Goal: Task Accomplishment & Management: Complete application form

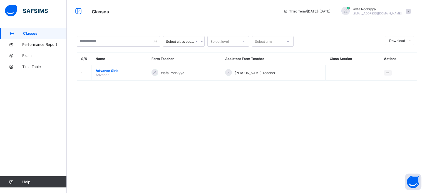
click at [16, 41] on link "Performance Report" at bounding box center [33, 44] width 67 height 11
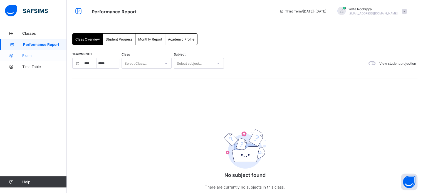
select select "****"
select select "*"
click at [21, 58] on link "Exam" at bounding box center [33, 55] width 67 height 11
select select "****"
select select "*"
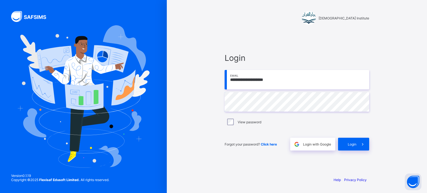
type input "**********"
click at [360, 148] on span at bounding box center [362, 144] width 13 height 13
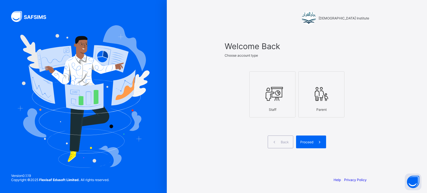
click at [253, 114] on div "Staff" at bounding box center [272, 110] width 40 height 10
click at [302, 145] on div "Proceed" at bounding box center [311, 142] width 30 height 13
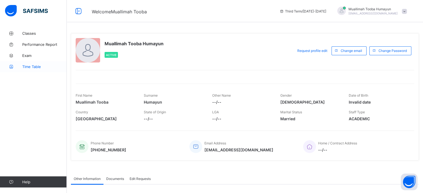
click at [2, 71] on link "Time Table" at bounding box center [33, 66] width 67 height 11
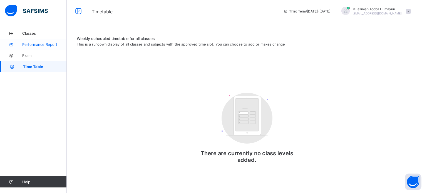
click at [19, 48] on link "Performance Report" at bounding box center [33, 44] width 67 height 11
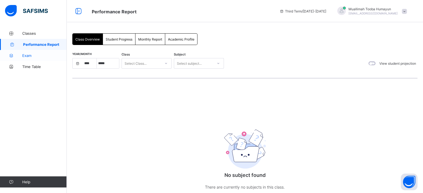
select select "****"
select select "*"
click at [15, 55] on icon at bounding box center [11, 56] width 22 height 4
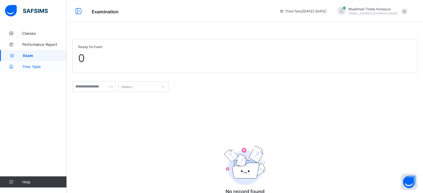
click at [16, 63] on link "Time Table" at bounding box center [33, 66] width 67 height 11
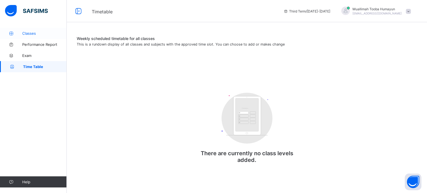
click at [20, 31] on icon at bounding box center [11, 33] width 22 height 4
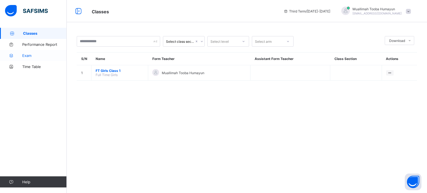
click at [12, 51] on link "Exam" at bounding box center [33, 55] width 67 height 11
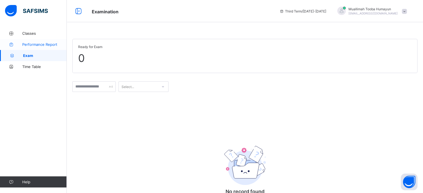
click at [18, 46] on icon at bounding box center [11, 45] width 22 height 4
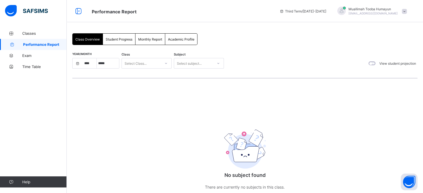
select select "****"
select select "*"
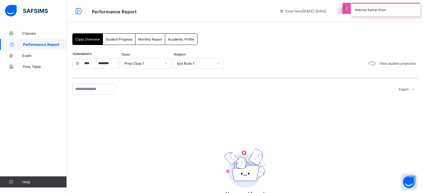
click at [270, 8] on span "Performance Report" at bounding box center [181, 11] width 179 height 7
click at [34, 37] on link "Classes" at bounding box center [33, 33] width 67 height 11
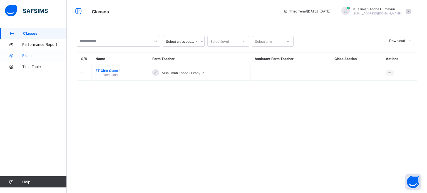
click at [22, 51] on link "Exam" at bounding box center [33, 55] width 67 height 11
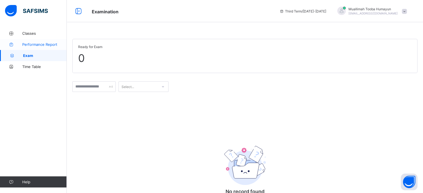
click at [18, 47] on link "Performance Report" at bounding box center [33, 44] width 67 height 11
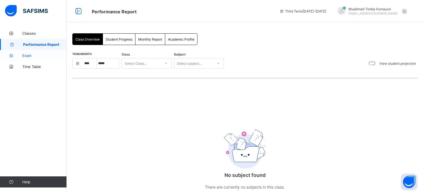
select select "****"
select select "*"
click at [16, 59] on link "Exam" at bounding box center [33, 55] width 67 height 11
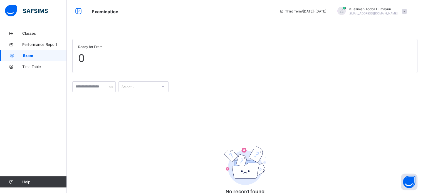
click at [14, 59] on link "Exam" at bounding box center [33, 55] width 67 height 11
drag, startPoint x: 14, startPoint y: 59, endPoint x: 15, endPoint y: 62, distance: 3.1
click at [15, 62] on div "Classes Performance Report Exam Time Table" at bounding box center [33, 50] width 67 height 44
click at [15, 62] on link "Time Table" at bounding box center [33, 66] width 67 height 11
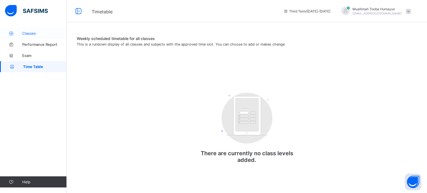
click at [21, 33] on icon at bounding box center [11, 33] width 22 height 4
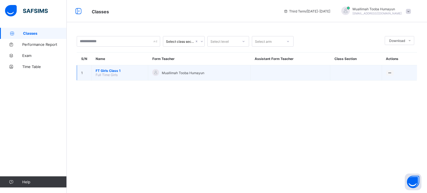
click at [130, 65] on td "FT Girls Class 1 Full Time Girls" at bounding box center [119, 72] width 57 height 15
click at [101, 69] on span "FT Girls Class 1" at bounding box center [120, 71] width 48 height 4
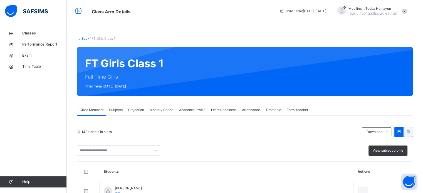
click at [135, 115] on div "Projection" at bounding box center [135, 109] width 21 height 11
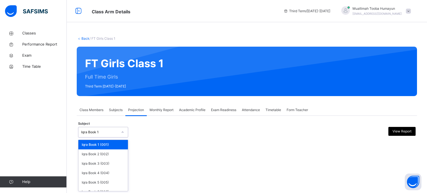
click at [92, 130] on div "Iqra Book 1" at bounding box center [99, 132] width 37 height 5
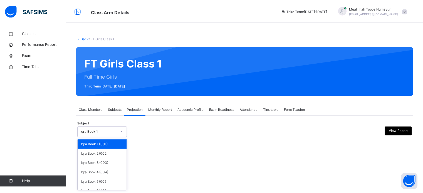
scroll to position [29, 0]
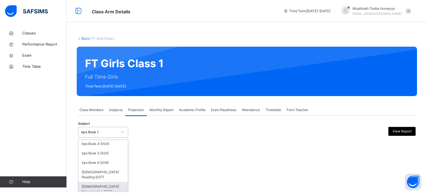
click at [90, 187] on div "[DEMOGRAPHIC_DATA] Memorisation (008)" at bounding box center [102, 189] width 49 height 14
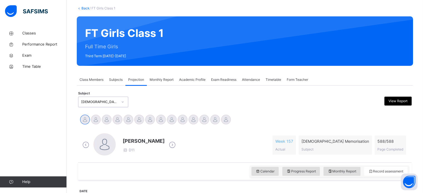
scroll to position [98, 0]
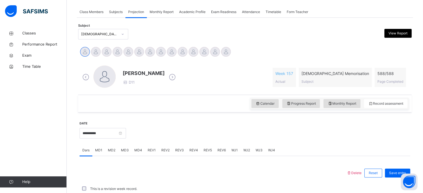
click at [81, 128] on div "**********" at bounding box center [102, 133] width 46 height 24
click at [103, 128] on input "**********" at bounding box center [102, 133] width 46 height 11
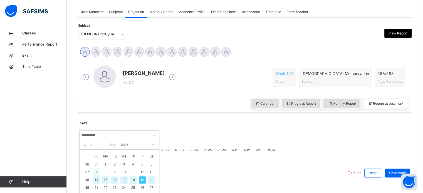
click at [95, 171] on div "7" at bounding box center [96, 172] width 7 height 7
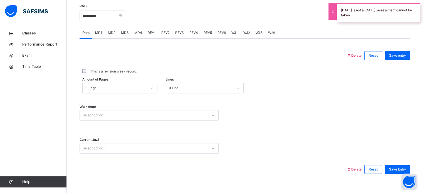
scroll to position [224, 0]
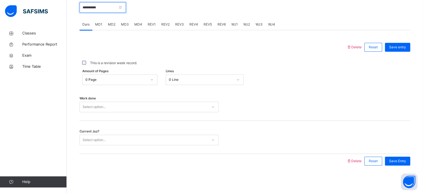
click at [111, 11] on input "**********" at bounding box center [102, 7] width 46 height 11
click at [186, 46] on div at bounding box center [212, 47] width 261 height 14
click at [102, 10] on input "**********" at bounding box center [102, 7] width 46 height 11
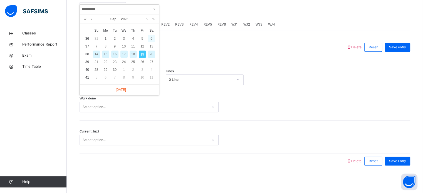
click at [150, 38] on div "6" at bounding box center [151, 38] width 7 height 7
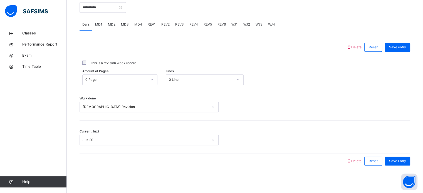
click at [91, 14] on div "**********" at bounding box center [102, 7] width 46 height 24
click at [96, 9] on input "**********" at bounding box center [102, 7] width 46 height 11
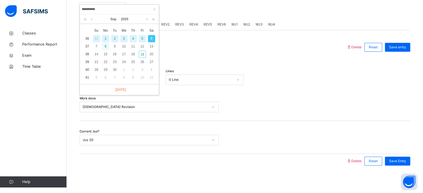
click at [106, 46] on div "8" at bounding box center [105, 46] width 7 height 7
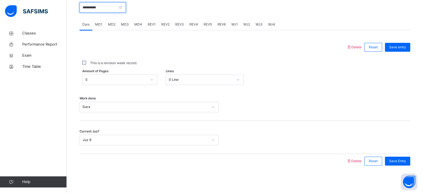
click at [99, 6] on input "**********" at bounding box center [102, 7] width 46 height 11
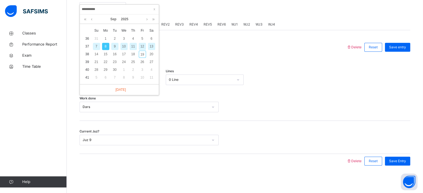
click at [116, 45] on div "9" at bounding box center [114, 46] width 7 height 7
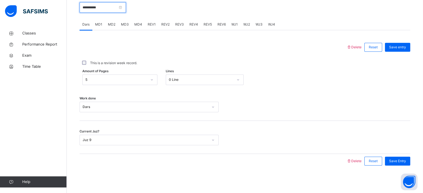
click at [100, 8] on input "**********" at bounding box center [102, 7] width 46 height 11
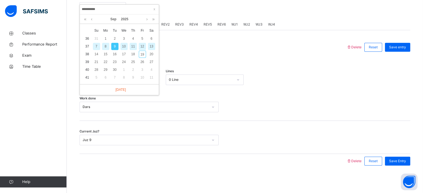
click at [126, 47] on div "10" at bounding box center [123, 46] width 7 height 7
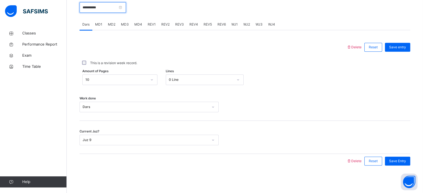
click at [107, 5] on input "**********" at bounding box center [102, 7] width 46 height 11
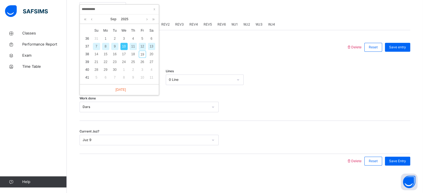
click at [132, 46] on div "11" at bounding box center [133, 46] width 7 height 7
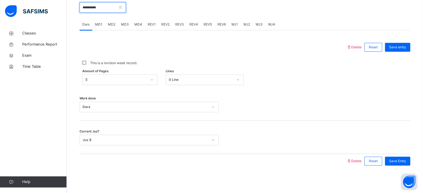
click at [113, 6] on input "**********" at bounding box center [102, 7] width 46 height 11
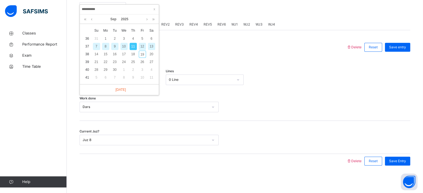
click at [145, 49] on div "12" at bounding box center [142, 46] width 7 height 7
type input "**********"
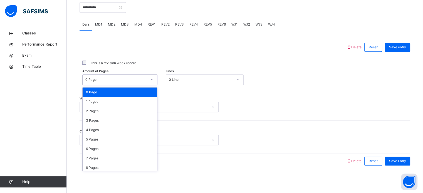
click at [109, 81] on div "0 Page" at bounding box center [116, 79] width 62 height 5
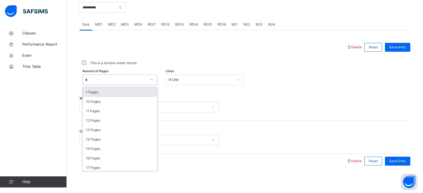
type input "**"
click at [91, 96] on div "10 Pages" at bounding box center [120, 92] width 74 height 9
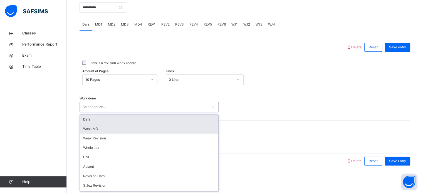
click at [87, 125] on div "Weak MD" at bounding box center [149, 128] width 138 height 9
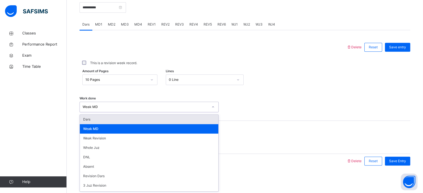
click at [83, 121] on div "Dars" at bounding box center [149, 119] width 138 height 9
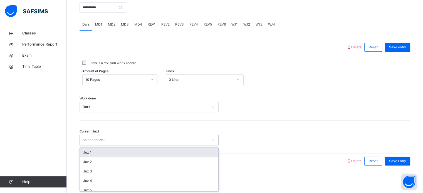
type input "*"
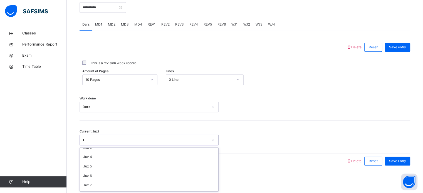
scroll to position [31, 0]
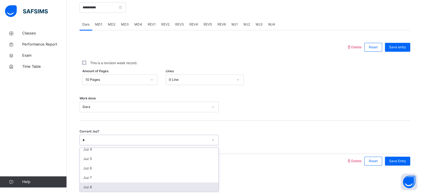
click at [86, 183] on div "Juz 8" at bounding box center [149, 187] width 138 height 9
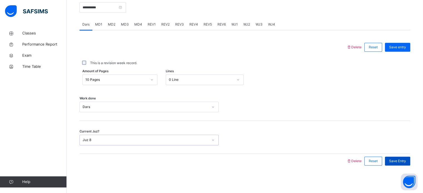
click at [402, 164] on div "Save Entry" at bounding box center [397, 161] width 25 height 9
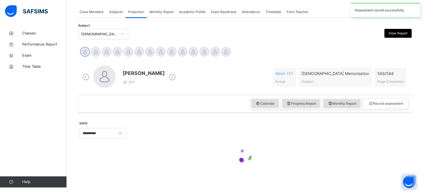
scroll to position [224, 0]
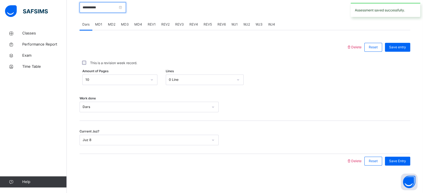
click at [90, 7] on input "**********" at bounding box center [102, 7] width 46 height 11
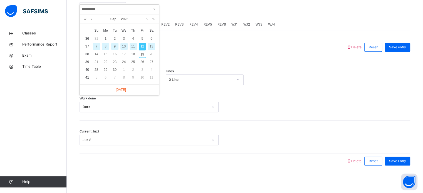
click at [152, 46] on div "13" at bounding box center [151, 46] width 7 height 7
type input "**********"
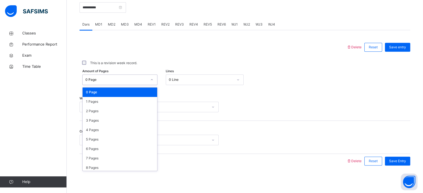
click at [99, 79] on div "0 Page" at bounding box center [116, 79] width 62 height 5
type input "*"
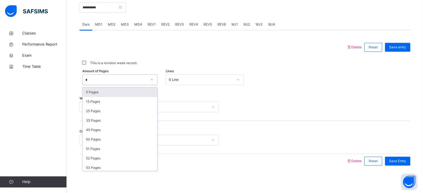
click at [89, 91] on div "5 Pages" at bounding box center [120, 92] width 74 height 9
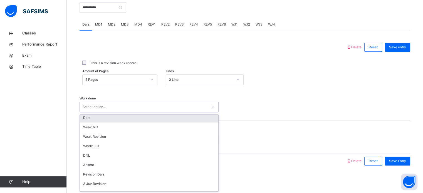
scroll to position [0, 0]
click at [89, 121] on div "Dars" at bounding box center [149, 119] width 138 height 9
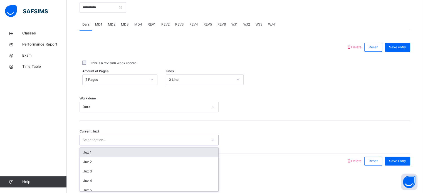
type input "*"
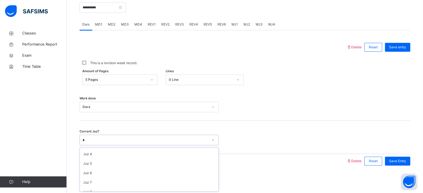
scroll to position [30, 0]
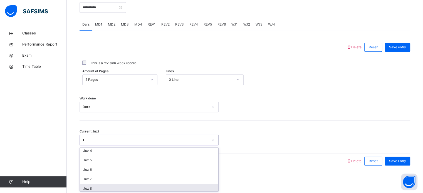
click at [89, 187] on div "Juz 8" at bounding box center [149, 188] width 138 height 9
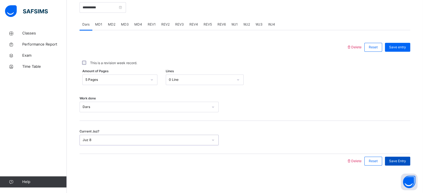
click at [391, 161] on div "Save Entry" at bounding box center [397, 161] width 25 height 9
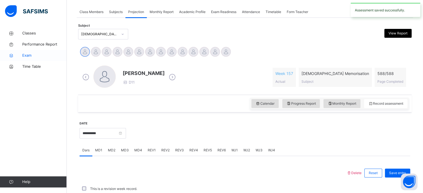
scroll to position [224, 0]
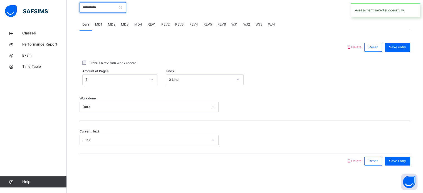
click at [96, 8] on input "**********" at bounding box center [102, 7] width 46 height 11
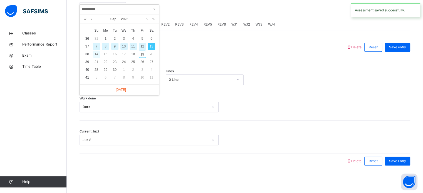
click at [96, 54] on div "14" at bounding box center [96, 54] width 7 height 7
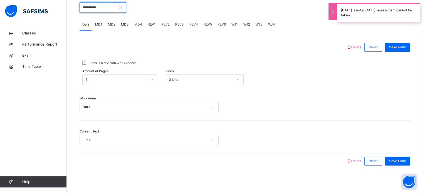
click at [100, 12] on input "**********" at bounding box center [102, 7] width 46 height 11
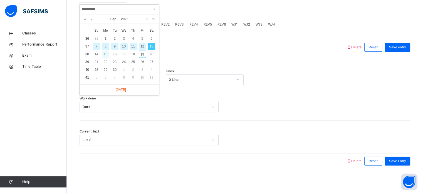
click at [105, 55] on div "15" at bounding box center [105, 54] width 7 height 7
type input "**********"
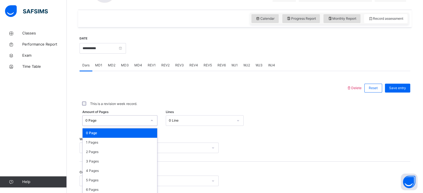
scroll to position [204, 0]
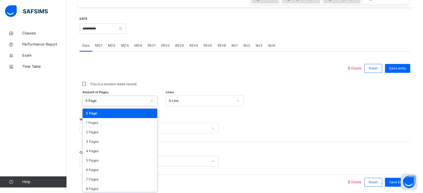
click at [91, 106] on div "option 0 Page focused, 1 of 589. 589 results available. Use Up and Down to choo…" at bounding box center [119, 101] width 75 height 11
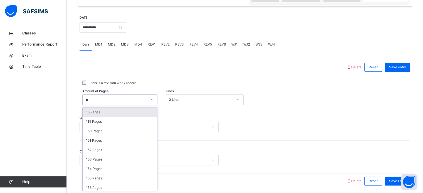
type input "**"
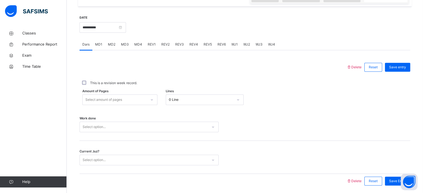
click at [80, 116] on span "Work done" at bounding box center [87, 118] width 16 height 5
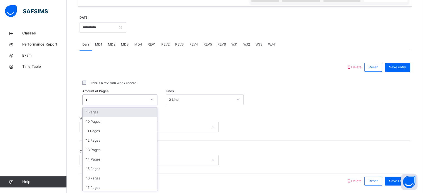
type input "**"
click at [93, 114] on div "15 Pages" at bounding box center [120, 112] width 74 height 9
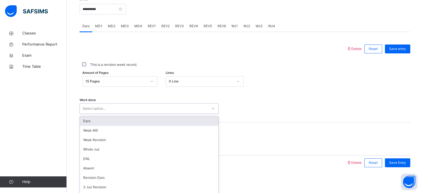
scroll to position [224, 0]
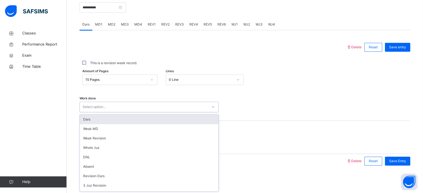
click at [86, 120] on div "Dars" at bounding box center [149, 119] width 138 height 9
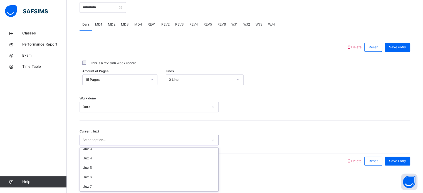
scroll to position [24, 0]
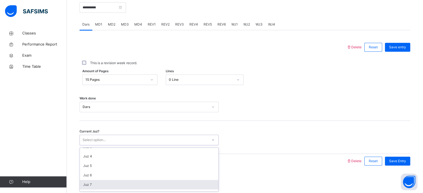
click at [89, 182] on div "Juz 7" at bounding box center [149, 184] width 138 height 9
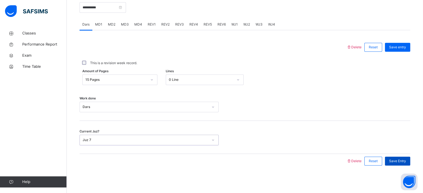
click at [398, 160] on span "Save Entry" at bounding box center [397, 161] width 17 height 5
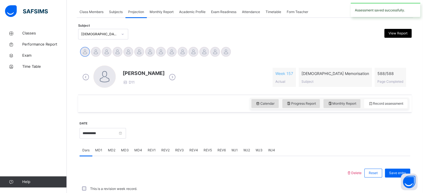
scroll to position [224, 0]
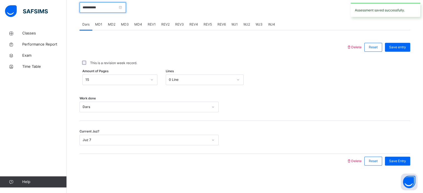
click at [104, 12] on input "**********" at bounding box center [102, 7] width 46 height 11
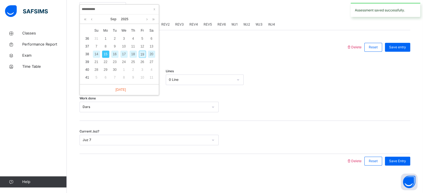
click at [116, 56] on div "16" at bounding box center [114, 54] width 7 height 7
type input "**********"
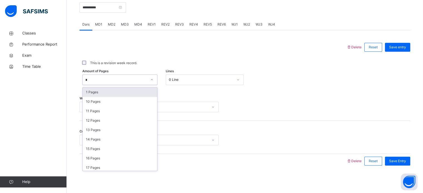
type input "**"
click at [93, 93] on div "10 Pages" at bounding box center [120, 92] width 74 height 9
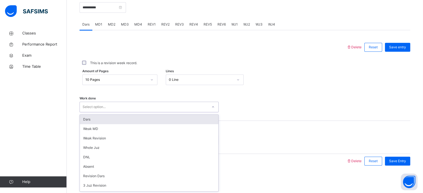
click at [89, 120] on div "Dars" at bounding box center [149, 119] width 138 height 9
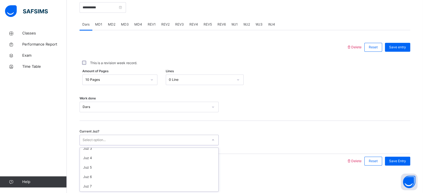
scroll to position [22, 0]
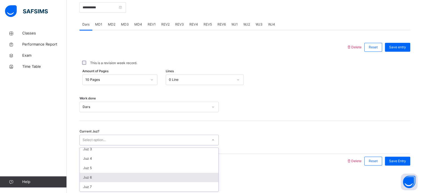
click at [95, 180] on div "Juz 6" at bounding box center [149, 177] width 138 height 9
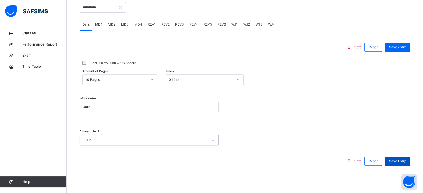
click at [391, 161] on div "Save Entry" at bounding box center [397, 161] width 25 height 9
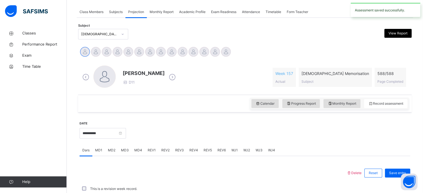
scroll to position [224, 0]
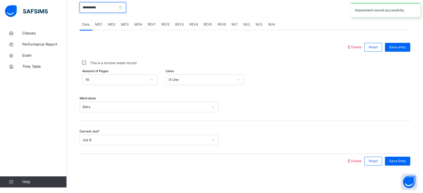
click at [97, 11] on input "**********" at bounding box center [102, 7] width 46 height 11
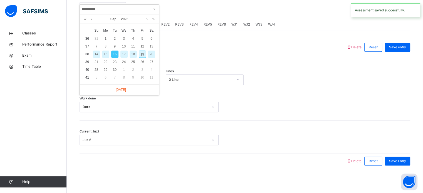
click at [125, 56] on div "17" at bounding box center [123, 54] width 7 height 7
type input "**********"
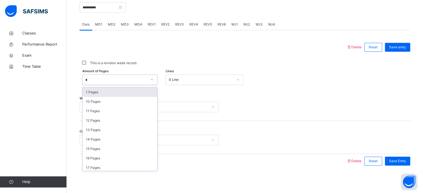
type input "**"
click at [96, 93] on div "10 Pages" at bounding box center [120, 92] width 74 height 9
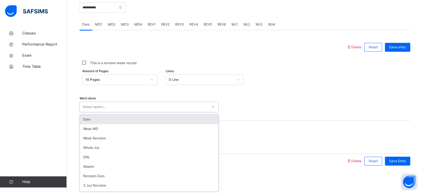
click at [90, 120] on div "Dars" at bounding box center [149, 119] width 138 height 9
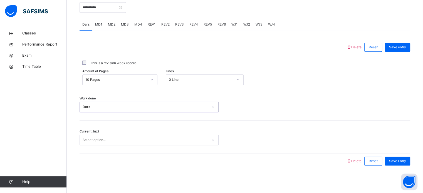
click at [91, 148] on div "Current Juz? Select option..." at bounding box center [244, 137] width 330 height 33
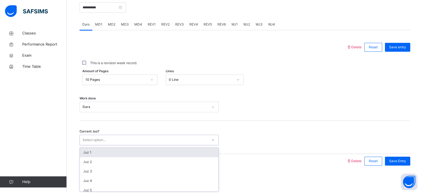
scroll to position [24, 0]
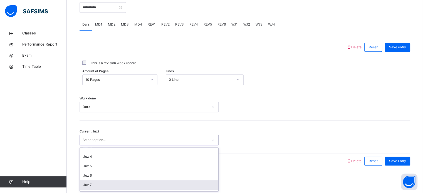
click at [89, 187] on div "Juz 7" at bounding box center [149, 184] width 138 height 9
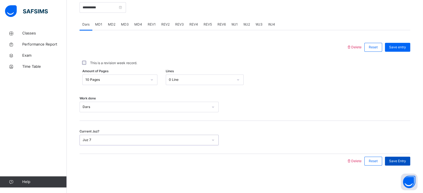
click at [400, 162] on span "Save Entry" at bounding box center [397, 161] width 17 height 5
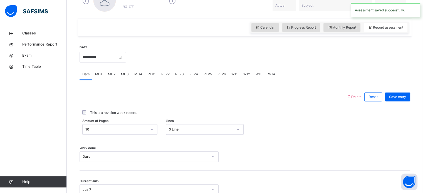
scroll to position [174, 0]
click at [128, 79] on div "MD3" at bounding box center [124, 74] width 13 height 11
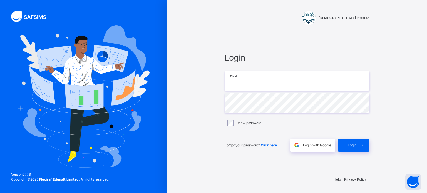
type input "**********"
click at [368, 148] on span at bounding box center [362, 145] width 13 height 13
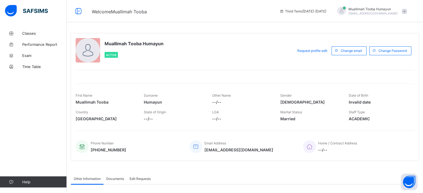
click at [33, 31] on span "Classes" at bounding box center [44, 33] width 44 height 4
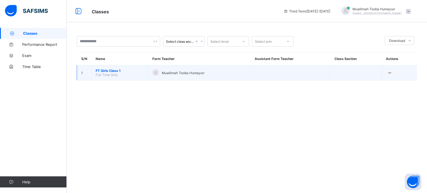
click at [125, 70] on span "FT Girls Class 1" at bounding box center [120, 71] width 48 height 4
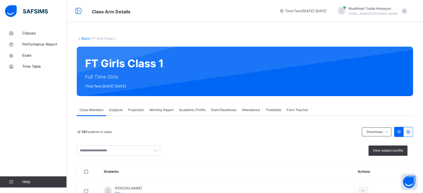
click at [137, 106] on div "Projection" at bounding box center [135, 109] width 21 height 11
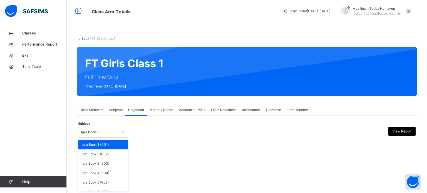
click at [98, 134] on div "Iqra Book 1" at bounding box center [99, 132] width 37 height 5
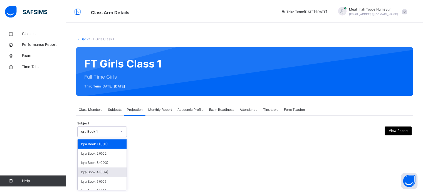
scroll to position [29, 0]
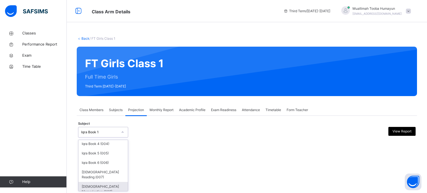
click at [110, 182] on div "[DEMOGRAPHIC_DATA] Memorisation (008)" at bounding box center [102, 189] width 49 height 14
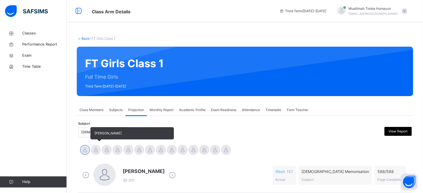
click at [97, 149] on div at bounding box center [96, 150] width 10 height 10
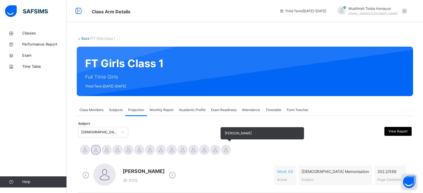
click at [226, 150] on div at bounding box center [226, 150] width 10 height 10
click at [218, 151] on div at bounding box center [215, 150] width 10 height 10
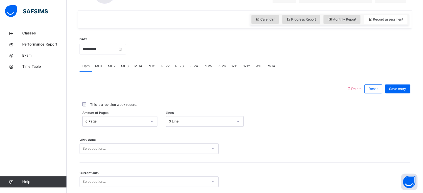
scroll to position [183, 0]
click at [151, 66] on span "REV1" at bounding box center [152, 65] width 8 height 5
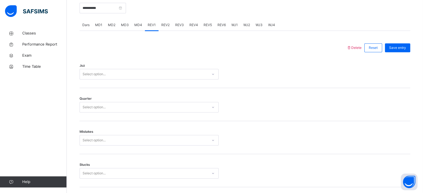
scroll to position [225, 0]
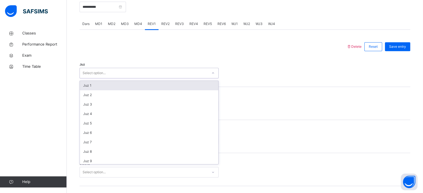
click at [143, 73] on div "Select option..." at bounding box center [144, 73] width 128 height 9
click at [143, 85] on div "Juz 1" at bounding box center [149, 85] width 138 height 9
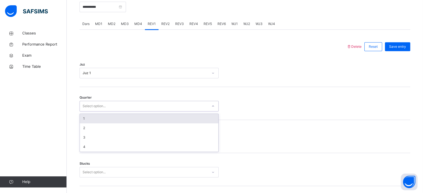
click at [121, 106] on div "Select option..." at bounding box center [144, 106] width 128 height 9
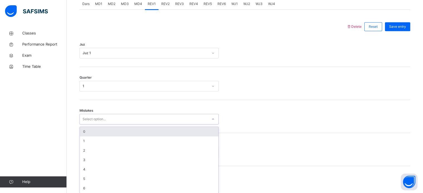
click at [122, 125] on div "option 0 focused, 1 of 7. 7 results available. Use Up and Down to choose option…" at bounding box center [148, 119] width 139 height 11
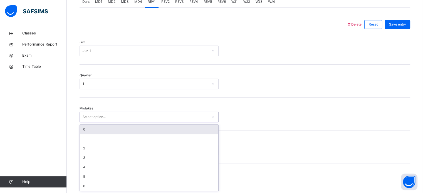
click at [118, 130] on div "0" at bounding box center [149, 129] width 138 height 9
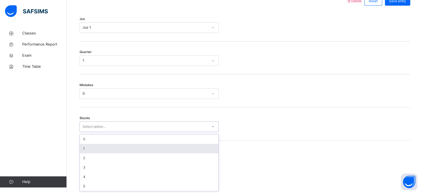
click at [105, 132] on div "option 1 focused, 2 of 6. 6 results available. Use Up and Down to choose option…" at bounding box center [148, 126] width 139 height 11
click at [105, 152] on div "1" at bounding box center [149, 148] width 138 height 9
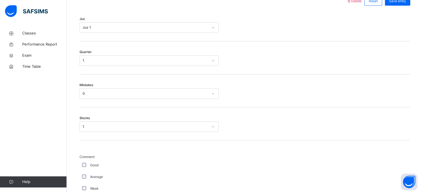
scroll to position [502, 0]
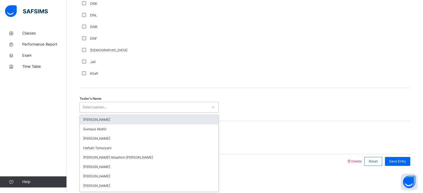
click at [96, 104] on div "Select person..." at bounding box center [95, 107] width 24 height 11
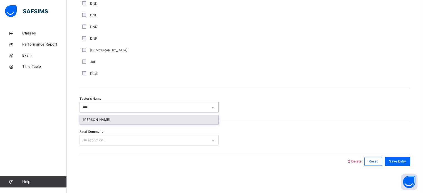
type input "*****"
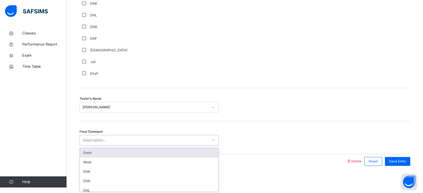
click at [180, 143] on div "Select option..." at bounding box center [144, 140] width 128 height 9
click at [181, 148] on div "Good" at bounding box center [149, 152] width 138 height 9
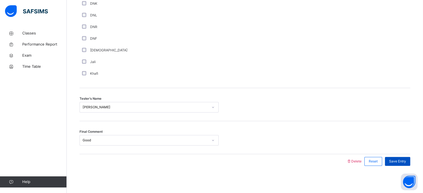
click at [400, 158] on div "Save Entry" at bounding box center [397, 161] width 25 height 9
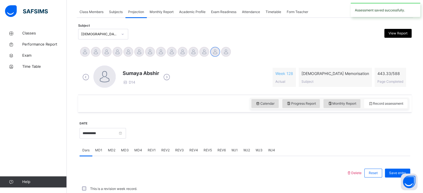
scroll to position [224, 0]
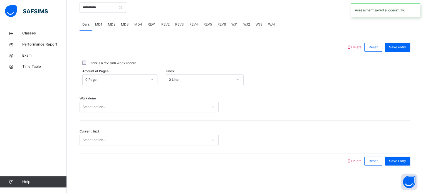
click at [179, 23] on span "REV3" at bounding box center [179, 24] width 9 height 5
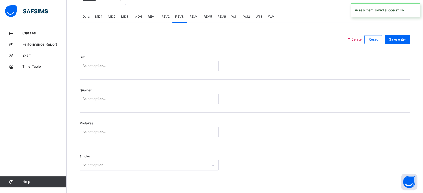
scroll to position [232, 0]
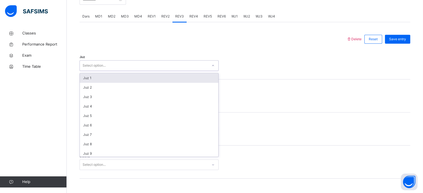
click at [136, 68] on div "Select option..." at bounding box center [144, 65] width 128 height 9
click at [141, 78] on div "Juz 1" at bounding box center [149, 77] width 138 height 9
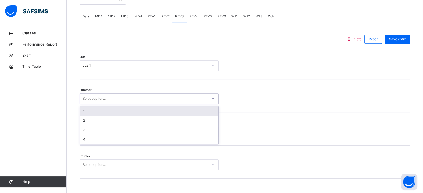
click at [131, 98] on div "Select option..." at bounding box center [144, 98] width 128 height 9
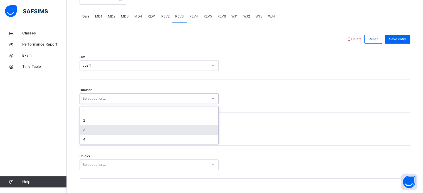
click at [141, 129] on div "3" at bounding box center [149, 129] width 138 height 9
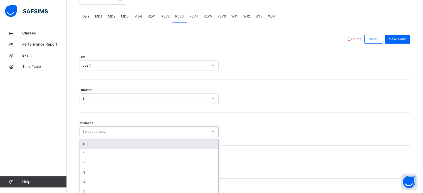
scroll to position [247, 0]
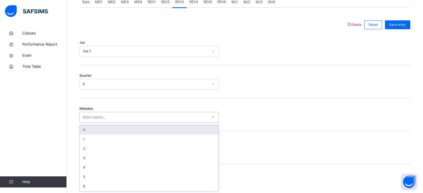
click at [128, 123] on div "option 0 focused, 1 of 7. 7 results available. Use Up and Down to choose option…" at bounding box center [148, 117] width 139 height 11
click at [128, 131] on div "0" at bounding box center [149, 129] width 138 height 9
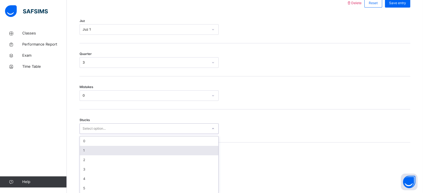
scroll to position [270, 0]
click at [107, 132] on div "option 1 focused, 2 of 6. 6 results available. Use Up and Down to choose option…" at bounding box center [148, 126] width 139 height 11
click at [107, 148] on div "1" at bounding box center [149, 148] width 138 height 9
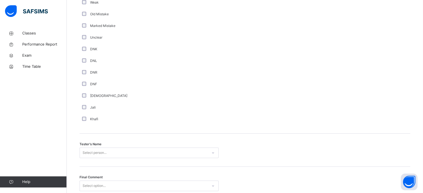
scroll to position [502, 0]
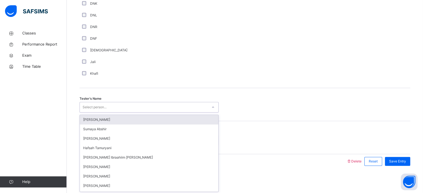
click at [96, 104] on div "Select person..." at bounding box center [95, 107] width 24 height 11
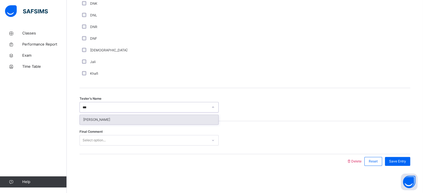
type input "****"
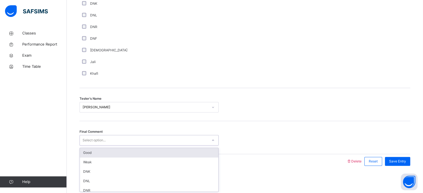
click at [119, 142] on div "Select option..." at bounding box center [144, 140] width 128 height 9
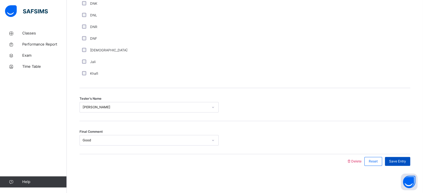
click at [407, 157] on div "Save Entry" at bounding box center [397, 161] width 25 height 9
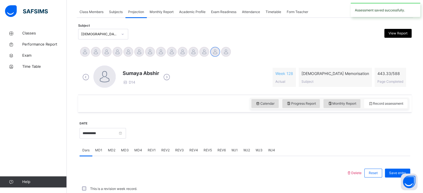
scroll to position [224, 0]
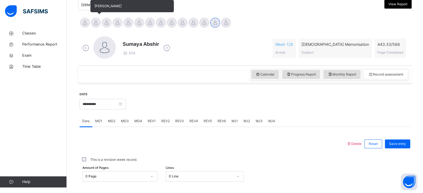
click at [98, 24] on div at bounding box center [96, 23] width 10 height 10
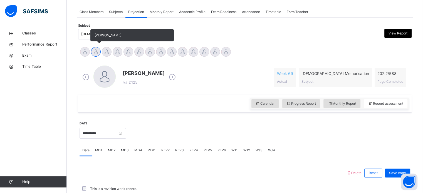
scroll to position [127, 0]
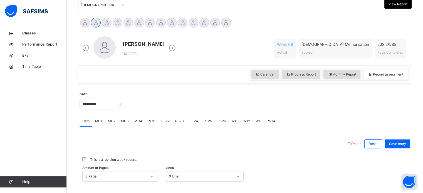
click at [271, 154] on div "This is a revision week record." at bounding box center [244, 160] width 330 height 12
click at [374, 106] on div at bounding box center [268, 104] width 278 height 24
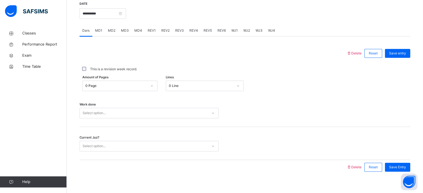
scroll to position [218, 0]
click at [113, 31] on span "MD2" at bounding box center [112, 30] width 8 height 5
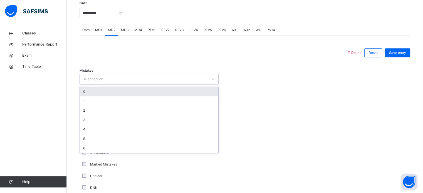
click at [153, 91] on div "0" at bounding box center [149, 91] width 138 height 9
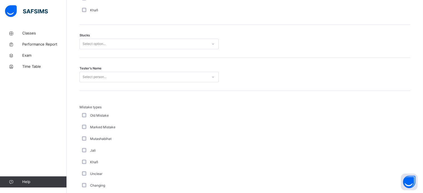
scroll to position [467, 0]
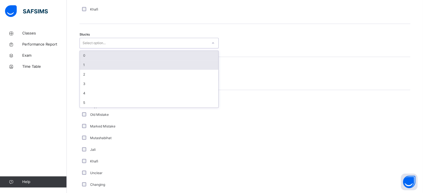
click at [145, 64] on div "1" at bounding box center [149, 64] width 138 height 9
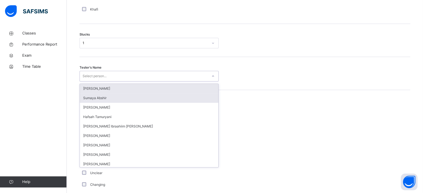
click at [139, 99] on div "Sumaya Abshir" at bounding box center [149, 97] width 138 height 9
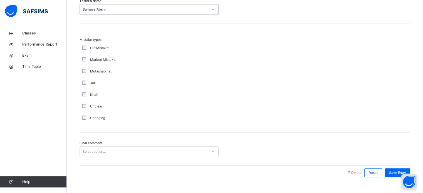
scroll to position [545, 0]
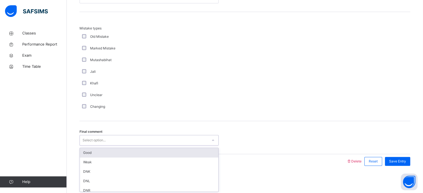
click at [168, 152] on div "Good" at bounding box center [149, 152] width 138 height 9
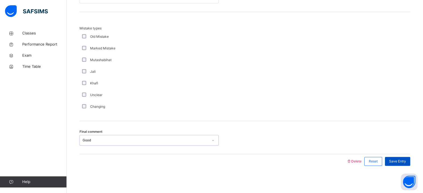
click at [410, 157] on div "Save Entry" at bounding box center [397, 161] width 25 height 9
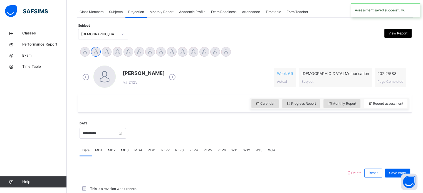
scroll to position [224, 0]
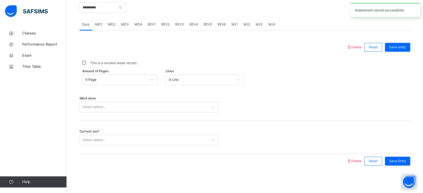
click at [134, 38] on div "Delete Reset Save entry This is a revision week record. Amount of Pages 0 Page …" at bounding box center [244, 99] width 330 height 138
click at [152, 21] on div "REV1" at bounding box center [152, 24] width 14 height 11
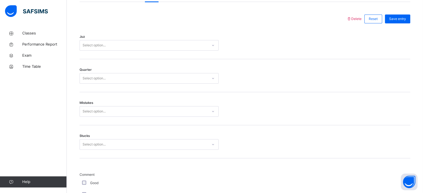
scroll to position [252, 0]
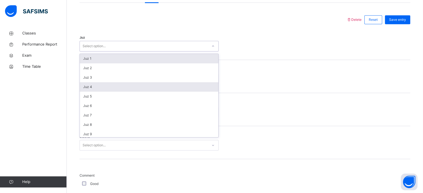
click at [183, 84] on div "Juz 4" at bounding box center [149, 86] width 138 height 9
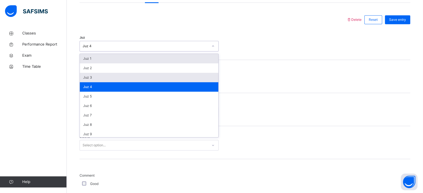
click at [188, 76] on div "Juz 3" at bounding box center [149, 77] width 138 height 9
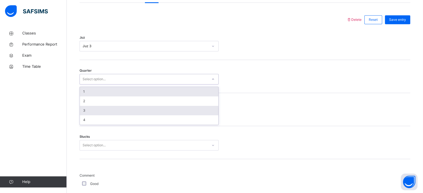
click at [149, 111] on div "3" at bounding box center [149, 110] width 138 height 9
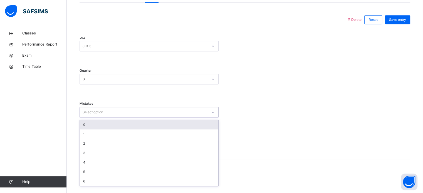
click at [134, 114] on div "Select option..." at bounding box center [144, 112] width 128 height 9
click at [135, 123] on div "0" at bounding box center [149, 124] width 138 height 9
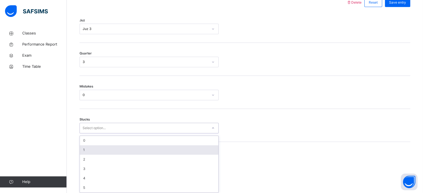
scroll to position [270, 0]
click at [128, 132] on div "option 1 focused, 2 of 6. 6 results available. Use Up and Down to choose option…" at bounding box center [148, 126] width 139 height 11
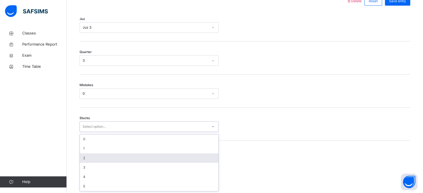
click at [132, 155] on div "2" at bounding box center [149, 157] width 138 height 9
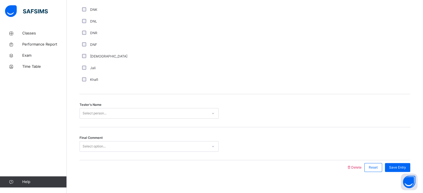
scroll to position [502, 0]
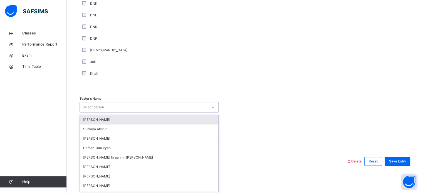
click at [126, 107] on div "Select person..." at bounding box center [144, 107] width 128 height 9
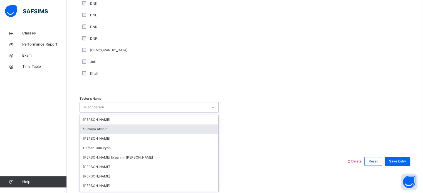
click at [157, 130] on div "Sumaya Abshir" at bounding box center [149, 129] width 138 height 9
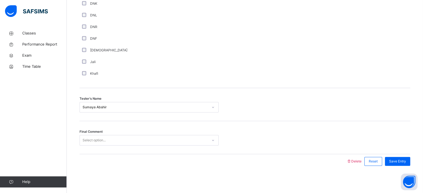
click at [131, 134] on div "Final Comment Select option..." at bounding box center [244, 137] width 330 height 33
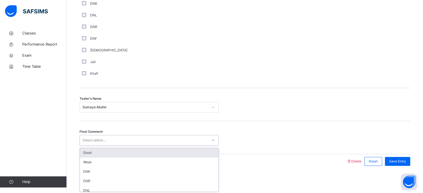
click at [133, 135] on div "Select option..." at bounding box center [148, 140] width 139 height 11
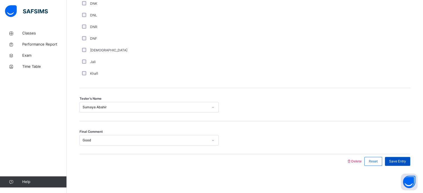
click at [402, 160] on span "Save Entry" at bounding box center [397, 161] width 17 height 5
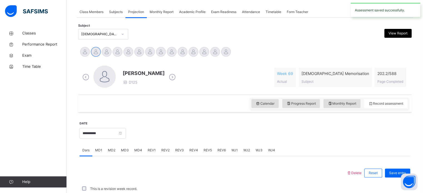
scroll to position [224, 0]
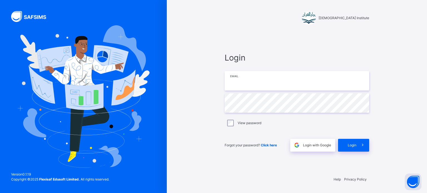
type input "**********"
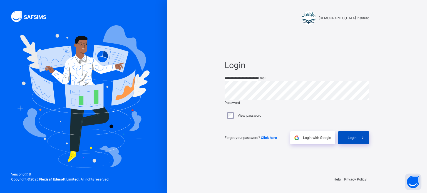
click at [357, 144] on span at bounding box center [362, 137] width 13 height 13
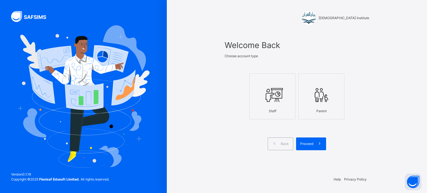
click at [265, 103] on icon at bounding box center [272, 95] width 19 height 21
click at [311, 146] on div "Proceed" at bounding box center [311, 144] width 30 height 13
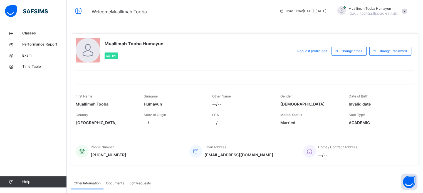
click at [43, 22] on div "Classes Performance Report Exam Time Table Help" at bounding box center [33, 107] width 67 height 171
drag, startPoint x: 43, startPoint y: 22, endPoint x: 36, endPoint y: 33, distance: 12.6
click at [36, 33] on div "Classes Performance Report Exam Time Table Help" at bounding box center [33, 107] width 67 height 171
click at [36, 33] on span "Classes" at bounding box center [44, 34] width 44 height 6
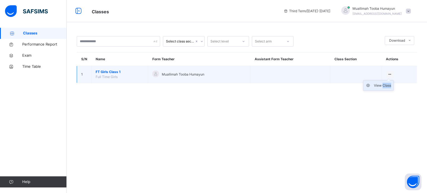
drag, startPoint x: 383, startPoint y: 81, endPoint x: 382, endPoint y: 84, distance: 3.4
click at [382, 84] on ul "View Class" at bounding box center [378, 85] width 31 height 11
click at [382, 84] on div "View Class" at bounding box center [382, 86] width 17 height 6
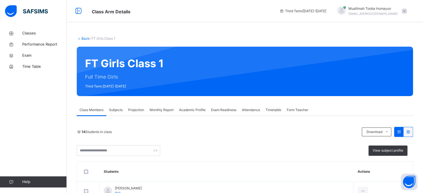
click at [139, 111] on span "Projection" at bounding box center [136, 110] width 16 height 5
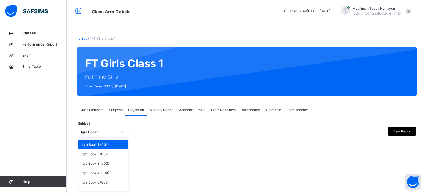
click at [120, 130] on div at bounding box center [122, 132] width 9 height 9
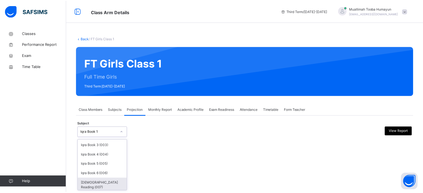
scroll to position [29, 0]
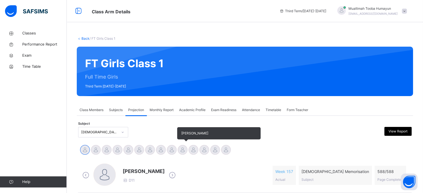
click at [181, 146] on div at bounding box center [183, 150] width 10 height 10
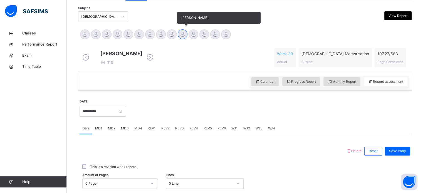
scroll to position [127, 0]
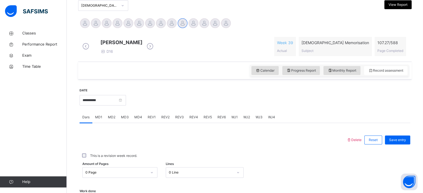
click at [234, 120] on span "WJ1" at bounding box center [234, 117] width 6 height 5
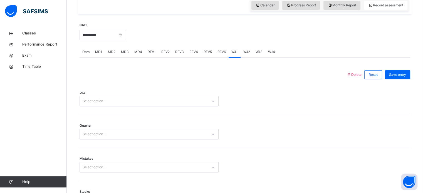
scroll to position [198, 0]
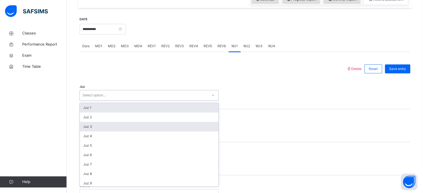
click at [187, 129] on div "Juz 3" at bounding box center [149, 126] width 138 height 9
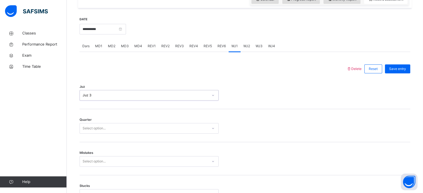
click at [200, 88] on div "Juz option Juz 3, selected. 0 results available. Select is focused ,type to ref…" at bounding box center [244, 92] width 330 height 33
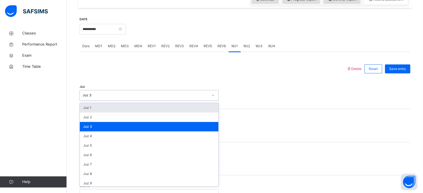
click at [200, 128] on div "Juz 3" at bounding box center [149, 126] width 138 height 9
click at [198, 128] on div "Juz 3" at bounding box center [149, 126] width 138 height 9
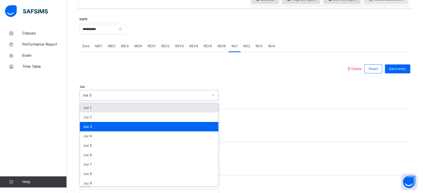
click at [207, 126] on div "Juz 3" at bounding box center [149, 126] width 138 height 9
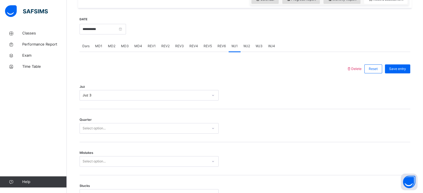
click at [184, 86] on div "Juz Juz 3" at bounding box center [244, 92] width 330 height 33
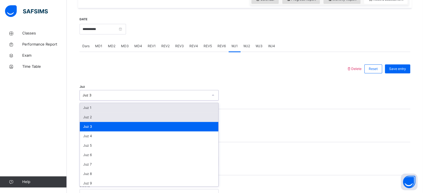
click at [184, 121] on div "Juz 2" at bounding box center [149, 117] width 138 height 9
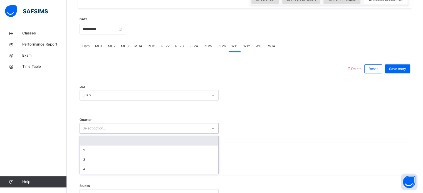
click at [183, 146] on div "1" at bounding box center [149, 140] width 138 height 9
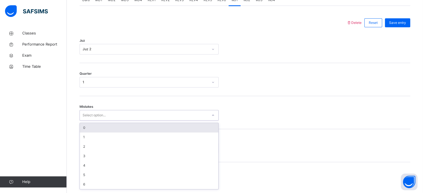
scroll to position [247, 0]
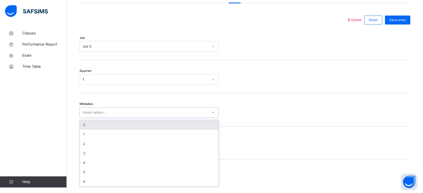
click at [180, 130] on div "0" at bounding box center [149, 124] width 138 height 9
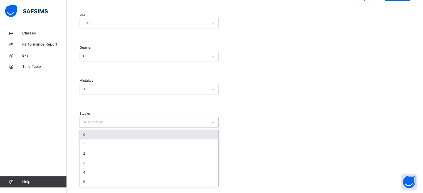
click at [181, 140] on div "0" at bounding box center [149, 134] width 138 height 9
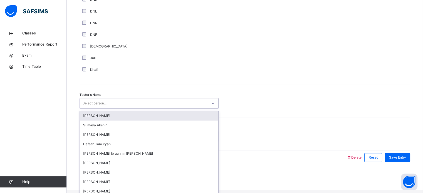
scroll to position [502, 0]
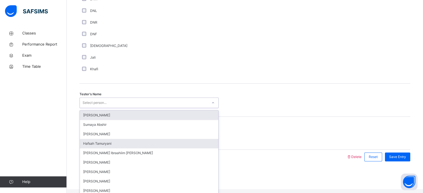
click at [113, 146] on div "Hafsah Tamuryani" at bounding box center [149, 143] width 138 height 9
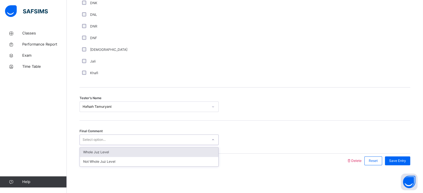
click at [141, 155] on div "Whole Juz Level" at bounding box center [149, 152] width 138 height 9
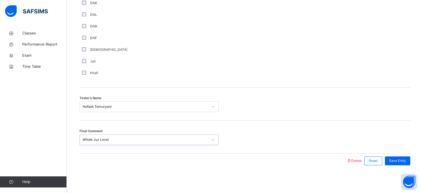
click at [403, 165] on div "Save Entry" at bounding box center [397, 160] width 25 height 9
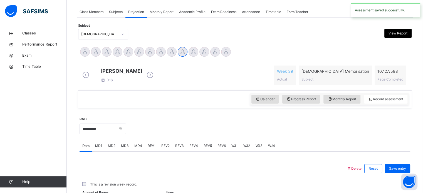
scroll to position [224, 0]
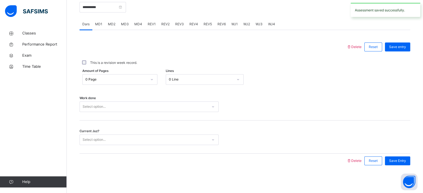
click at [250, 28] on div "WJ2" at bounding box center [246, 24] width 12 height 11
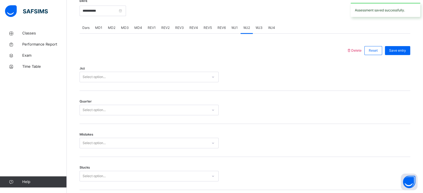
scroll to position [216, 0]
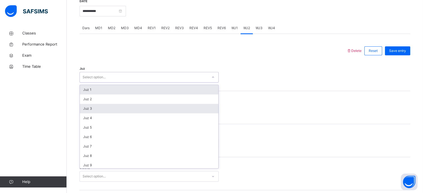
click at [212, 112] on div "Juz 3" at bounding box center [149, 108] width 138 height 9
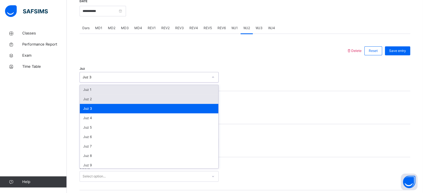
click at [211, 104] on div "Juz 2" at bounding box center [149, 98] width 138 height 9
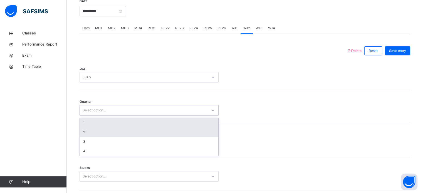
click at [169, 135] on div "2" at bounding box center [149, 132] width 138 height 9
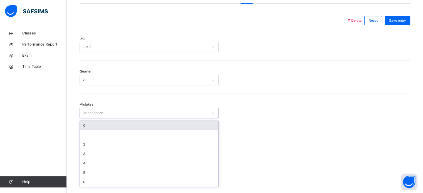
scroll to position [247, 0]
click at [186, 130] on div "0" at bounding box center [149, 124] width 138 height 9
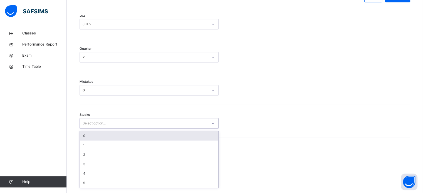
scroll to position [270, 0]
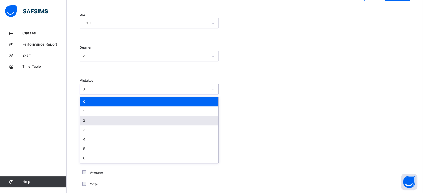
click at [175, 121] on div "2" at bounding box center [149, 120] width 138 height 9
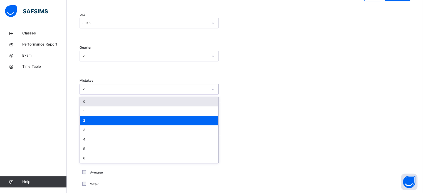
click at [168, 121] on div "2" at bounding box center [149, 120] width 138 height 9
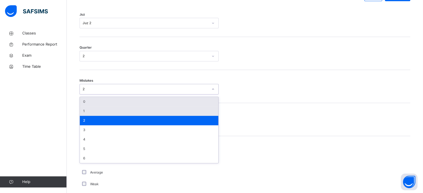
click at [171, 116] on div "1" at bounding box center [149, 110] width 138 height 9
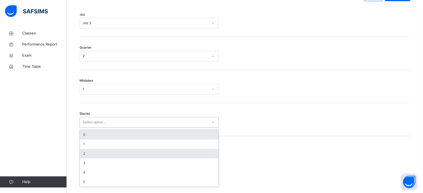
click at [90, 158] on div "2" at bounding box center [149, 153] width 138 height 9
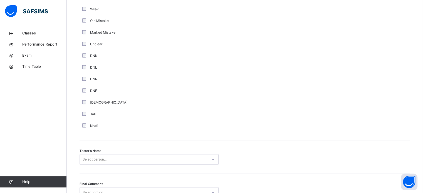
scroll to position [502, 0]
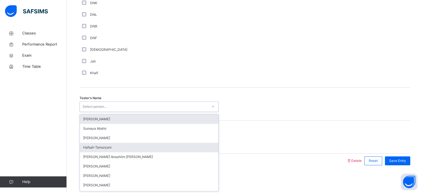
click at [110, 147] on div "Hafsah Tamuryani" at bounding box center [149, 147] width 138 height 9
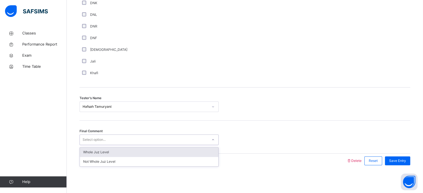
click at [177, 151] on div "Whole Juz Level" at bounding box center [149, 152] width 138 height 9
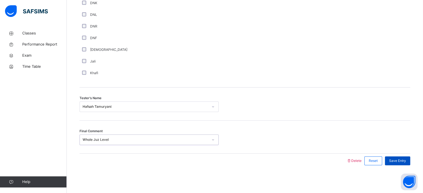
click at [406, 164] on div "Save Entry" at bounding box center [397, 160] width 25 height 9
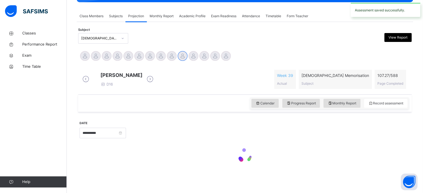
scroll to position [224, 0]
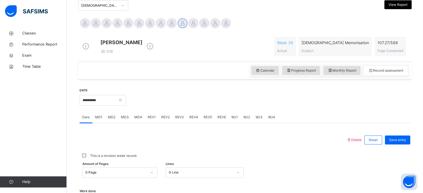
scroll to position [126, 0]
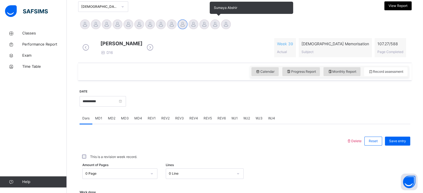
click at [211, 20] on div "Sumaya Abshir" at bounding box center [215, 25] width 11 height 12
click at [214, 22] on div at bounding box center [215, 24] width 10 height 10
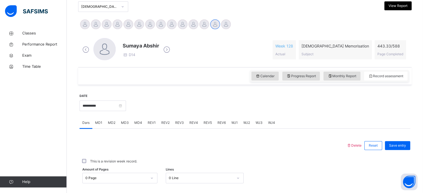
click at [135, 118] on div "MD4" at bounding box center [137, 122] width 13 height 11
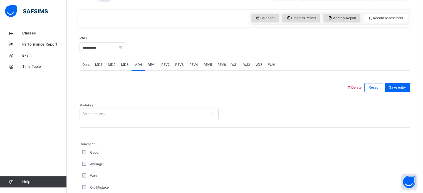
scroll to position [187, 0]
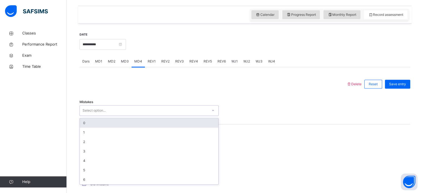
click at [133, 113] on div "Select option..." at bounding box center [144, 110] width 128 height 9
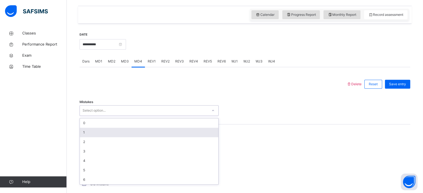
click at [145, 131] on div "1" at bounding box center [149, 132] width 138 height 9
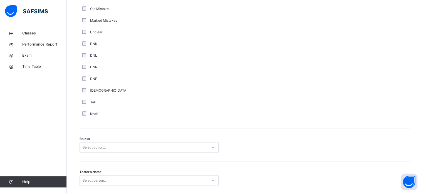
scroll to position [436, 0]
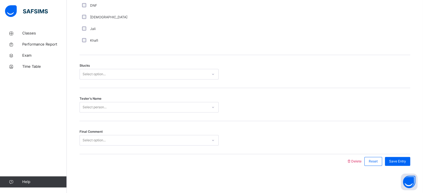
click at [148, 74] on div "Select option..." at bounding box center [144, 74] width 128 height 9
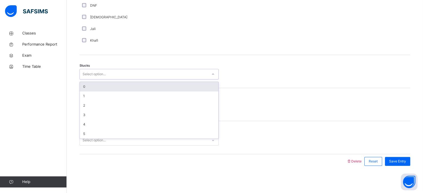
click at [153, 90] on div "0" at bounding box center [149, 86] width 138 height 9
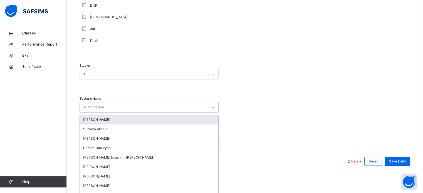
click at [159, 110] on div "Select person..." at bounding box center [144, 107] width 128 height 9
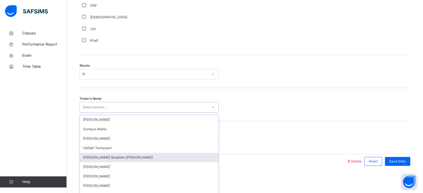
click at [174, 155] on div "[PERSON_NAME] Ibraahiim [PERSON_NAME]" at bounding box center [149, 157] width 138 height 9
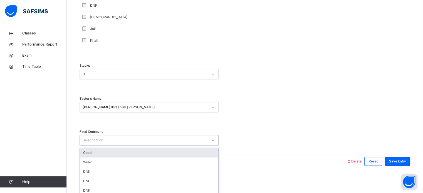
click at [175, 139] on div "Select option..." at bounding box center [144, 140] width 128 height 9
click at [176, 156] on div "Good" at bounding box center [149, 152] width 138 height 9
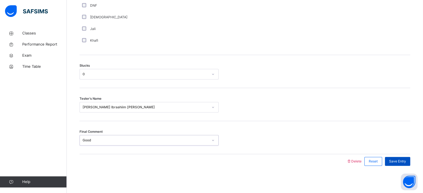
click at [410, 158] on div "Save Entry" at bounding box center [397, 161] width 25 height 9
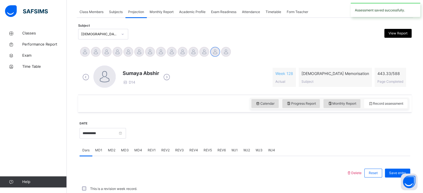
scroll to position [224, 0]
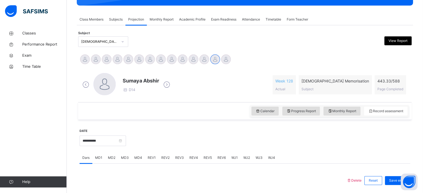
scroll to position [85, 0]
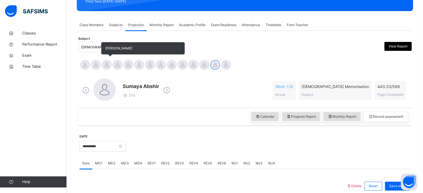
click at [105, 65] on div at bounding box center [107, 65] width 10 height 10
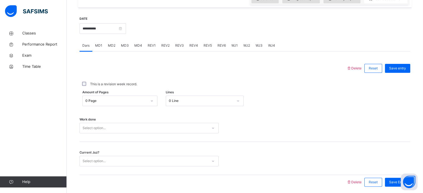
scroll to position [199, 0]
click at [111, 48] on span "MD2" at bounding box center [112, 45] width 8 height 5
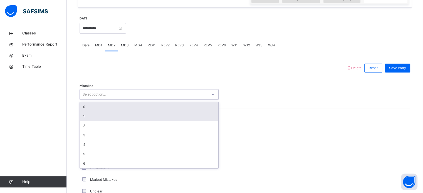
click at [106, 119] on div "1" at bounding box center [149, 116] width 138 height 9
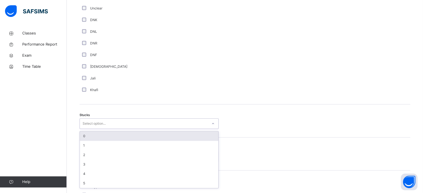
scroll to position [384, 0]
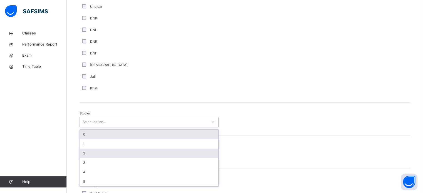
click at [101, 153] on div "2" at bounding box center [149, 153] width 138 height 9
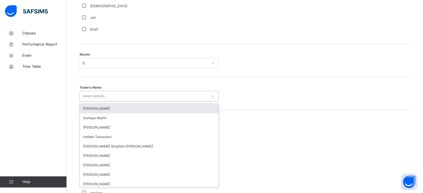
scroll to position [443, 0]
type input "**"
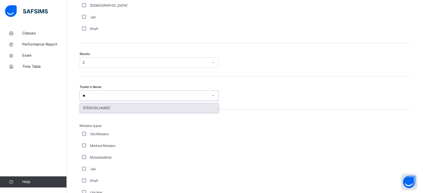
click at [96, 110] on div "[PERSON_NAME]" at bounding box center [149, 107] width 138 height 9
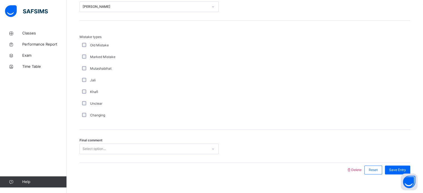
scroll to position [545, 0]
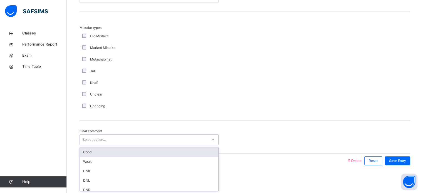
click at [108, 150] on div "Good" at bounding box center [149, 152] width 138 height 9
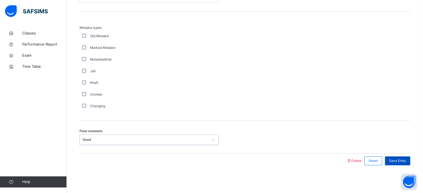
click at [395, 156] on div "Save Entry" at bounding box center [397, 160] width 25 height 9
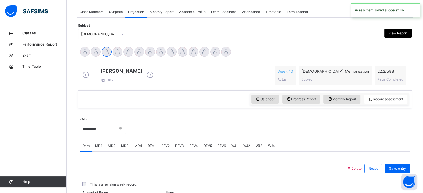
scroll to position [224, 0]
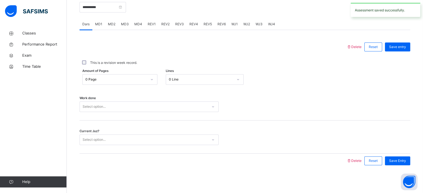
click at [123, 24] on span "MD3" at bounding box center [125, 24] width 8 height 5
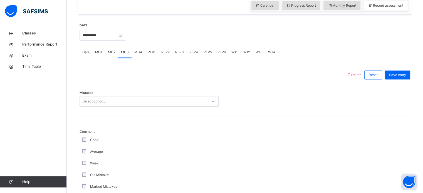
scroll to position [191, 0]
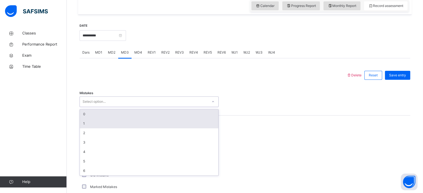
click at [102, 128] on div "1" at bounding box center [149, 123] width 138 height 9
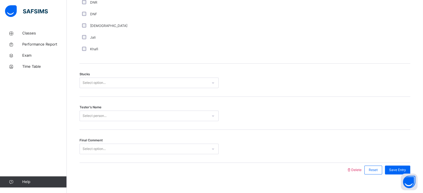
scroll to position [424, 0]
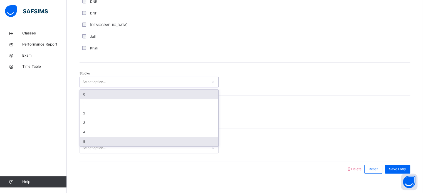
click at [100, 146] on div "5" at bounding box center [149, 141] width 138 height 9
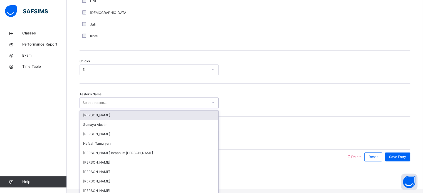
scroll to position [51, 0]
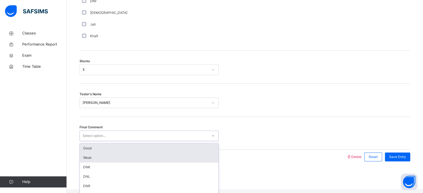
click at [123, 163] on div "Weak" at bounding box center [149, 157] width 138 height 9
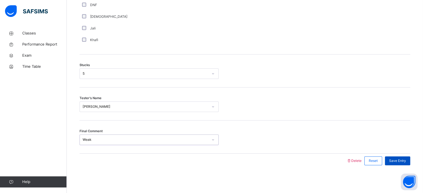
click at [405, 160] on span "Save Entry" at bounding box center [397, 160] width 17 height 5
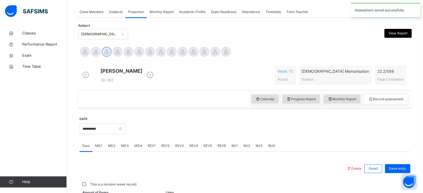
scroll to position [224, 0]
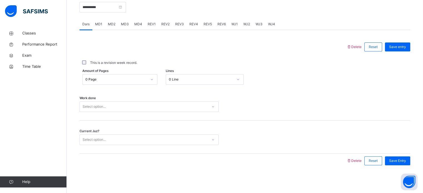
click at [274, 121] on div "Current Juz? Select option..." at bounding box center [244, 137] width 330 height 33
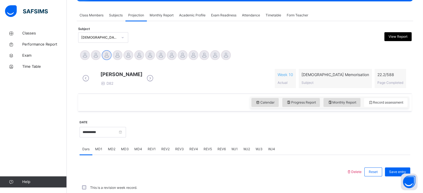
scroll to position [94, 0]
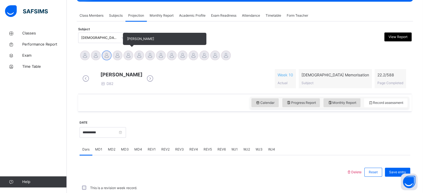
click at [129, 55] on div at bounding box center [128, 56] width 10 height 10
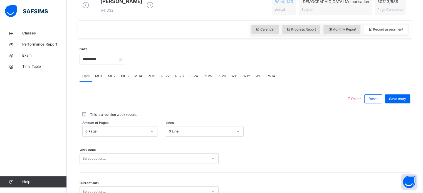
scroll to position [168, 0]
click at [248, 78] on span "WJ2" at bounding box center [246, 75] width 7 height 5
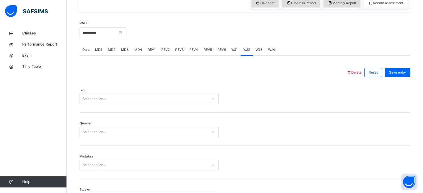
click at [164, 104] on div "Select option..." at bounding box center [148, 99] width 139 height 11
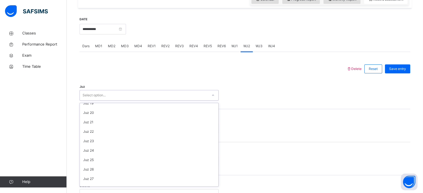
scroll to position [175, 0]
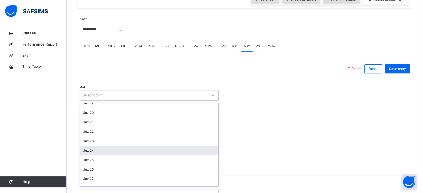
click at [116, 155] on div "Juz 24" at bounding box center [149, 150] width 138 height 9
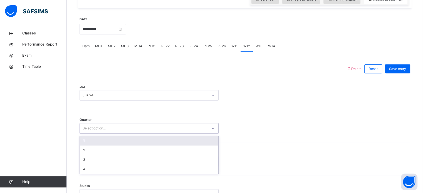
click at [98, 134] on div "Select option..." at bounding box center [94, 128] width 23 height 11
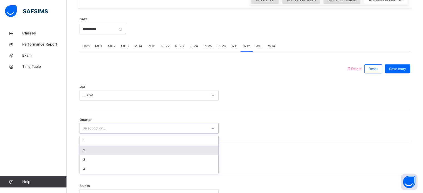
click at [86, 155] on div "2" at bounding box center [149, 150] width 138 height 9
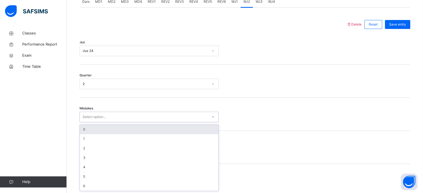
click at [90, 122] on div "option 0 focused, 1 of 7. 7 results available. Use Up and Down to choose option…" at bounding box center [148, 117] width 139 height 11
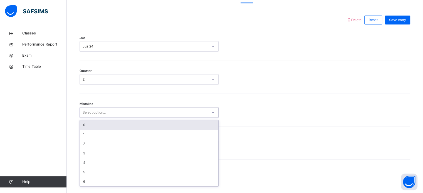
click at [88, 130] on div "0" at bounding box center [149, 124] width 138 height 9
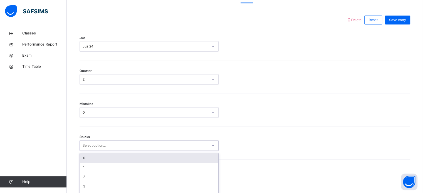
scroll to position [270, 0]
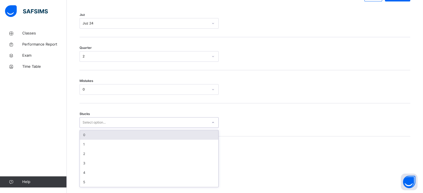
click at [90, 128] on div "option 0 focused, 1 of 6. 6 results available. Use Up and Down to choose option…" at bounding box center [148, 122] width 139 height 11
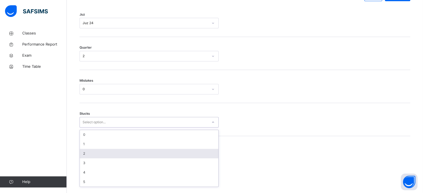
click at [90, 158] on div "2" at bounding box center [149, 153] width 138 height 9
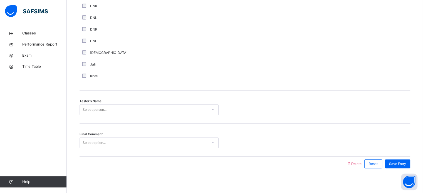
scroll to position [502, 0]
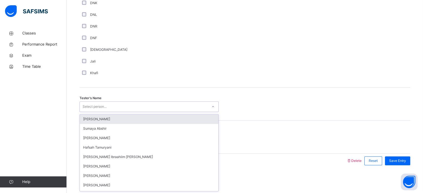
click at [140, 104] on div "Select person..." at bounding box center [144, 107] width 128 height 9
type input "***"
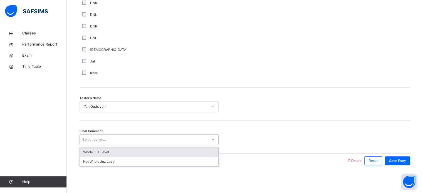
click at [116, 136] on div "Select option..." at bounding box center [144, 140] width 128 height 9
click at [109, 154] on div "Whole Juz Level" at bounding box center [149, 152] width 138 height 9
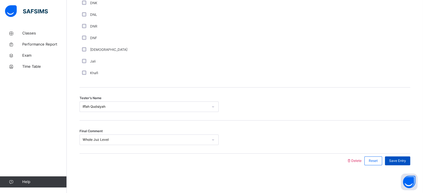
click at [406, 160] on span "Save Entry" at bounding box center [397, 160] width 17 height 5
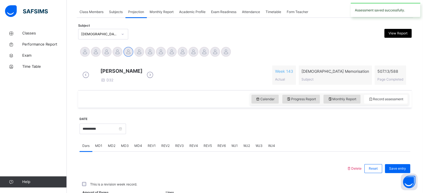
scroll to position [224, 0]
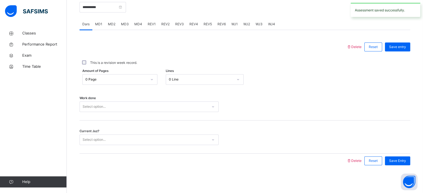
click at [270, 26] on span "WJ4" at bounding box center [271, 24] width 7 height 5
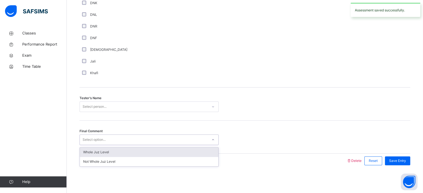
click at [133, 140] on div "Select option..." at bounding box center [144, 140] width 128 height 9
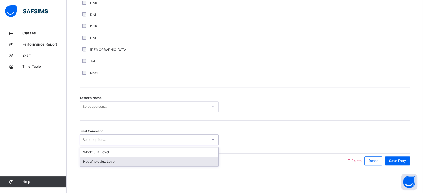
click at [101, 165] on div "Not Whole Juz Level" at bounding box center [149, 161] width 138 height 9
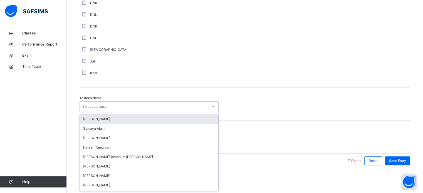
click at [95, 105] on div "Select person..." at bounding box center [95, 106] width 24 height 11
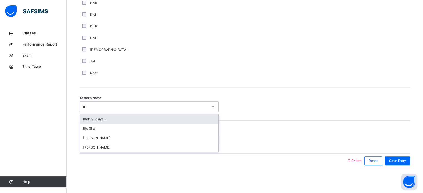
type input "***"
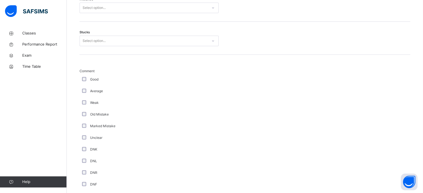
scroll to position [351, 0]
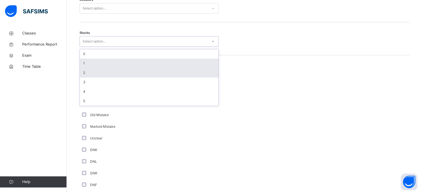
drag, startPoint x: 101, startPoint y: 45, endPoint x: 90, endPoint y: 75, distance: 32.0
click at [90, 47] on div "option 1 focused, 2 of 6. 6 results available. Use Up and Down to choose option…" at bounding box center [148, 41] width 139 height 11
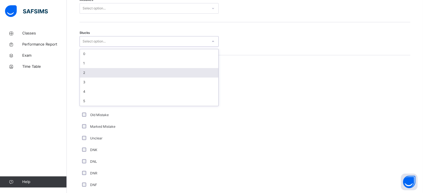
click at [90, 75] on div "2" at bounding box center [149, 72] width 138 height 9
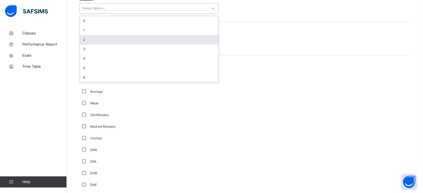
drag, startPoint x: 102, startPoint y: 10, endPoint x: 95, endPoint y: 43, distance: 34.2
click at [95, 14] on div "option 2 focused, 3 of 7. 7 results available. Use Up and Down to choose option…" at bounding box center [148, 8] width 139 height 11
click at [95, 43] on div "2" at bounding box center [149, 39] width 138 height 9
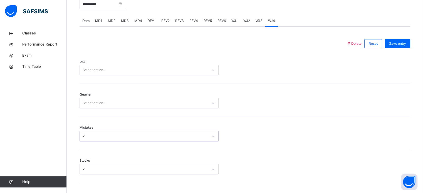
scroll to position [217, 0]
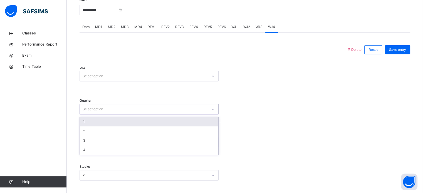
click at [113, 112] on div "Select option..." at bounding box center [144, 109] width 128 height 9
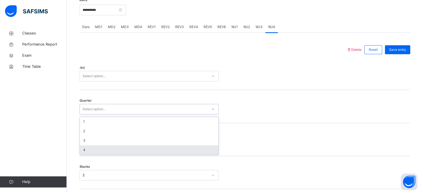
click at [94, 155] on div "4" at bounding box center [149, 149] width 138 height 9
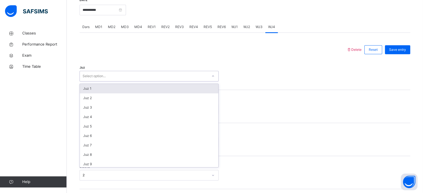
click at [100, 80] on div "Select option..." at bounding box center [94, 76] width 23 height 11
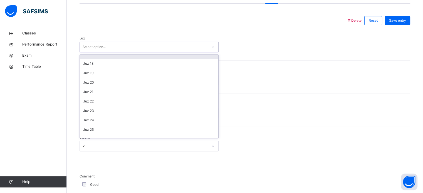
scroll to position [157, 0]
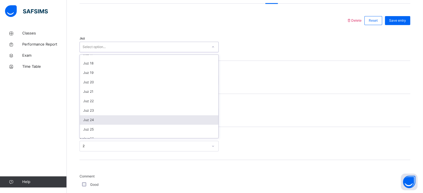
click at [107, 122] on div "Juz 24" at bounding box center [149, 119] width 138 height 9
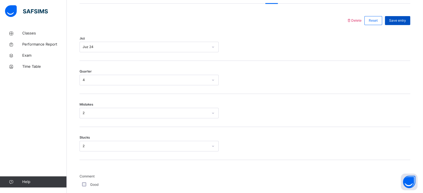
click at [405, 23] on span "Save entry" at bounding box center [397, 20] width 17 height 5
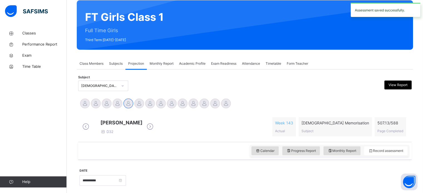
scroll to position [46, 0]
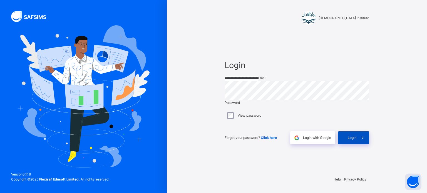
click at [348, 140] on div "Login" at bounding box center [353, 137] width 31 height 13
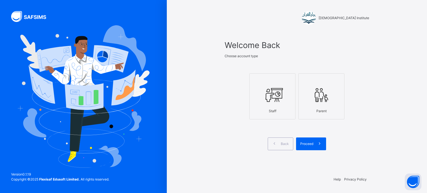
click at [263, 113] on div "Staff" at bounding box center [272, 111] width 40 height 11
click at [323, 146] on span at bounding box center [319, 144] width 13 height 13
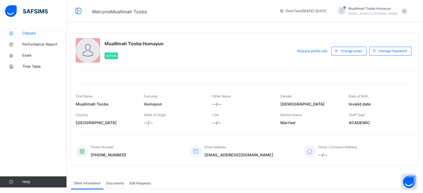
click at [23, 29] on link "Classes" at bounding box center [33, 33] width 67 height 11
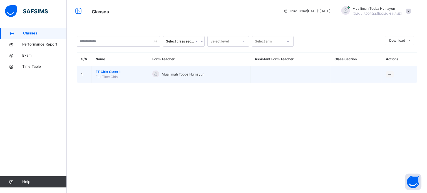
click at [402, 76] on td "View Class" at bounding box center [399, 74] width 35 height 17
click at [383, 86] on div "View Class" at bounding box center [382, 86] width 17 height 6
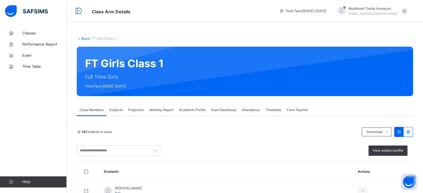
click at [137, 107] on div "Projection" at bounding box center [135, 109] width 21 height 11
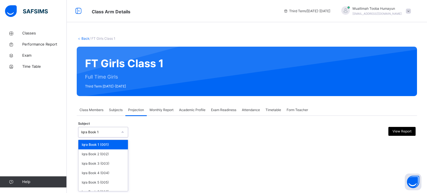
click at [108, 135] on div "Iqra Book 1" at bounding box center [97, 132] width 39 height 9
click at [97, 190] on div "Iqra Book 6 (006)" at bounding box center [102, 191] width 49 height 9
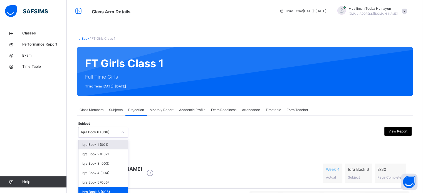
scroll to position [25, 0]
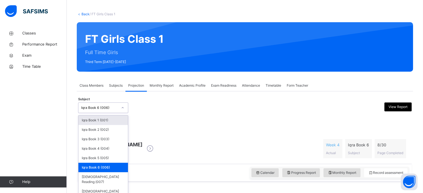
click at [114, 113] on div "option Iqra Book 6 (006), selected. option Iqra Book 1 (001) focused, 1 of 8. 8…" at bounding box center [103, 108] width 50 height 11
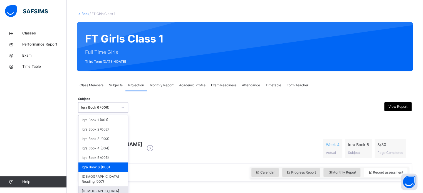
click at [97, 187] on div "[DEMOGRAPHIC_DATA] Memorisation (008)" at bounding box center [102, 193] width 49 height 14
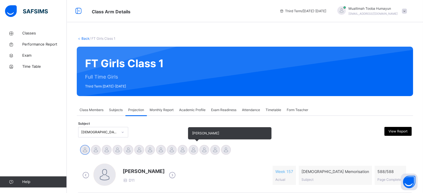
click at [195, 148] on div at bounding box center [193, 150] width 10 height 10
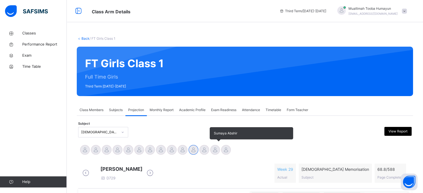
click at [210, 150] on div at bounding box center [215, 150] width 10 height 10
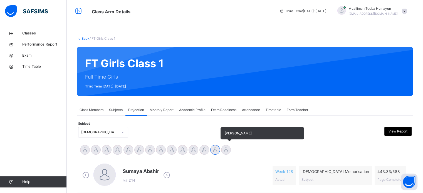
click at [225, 146] on div at bounding box center [226, 150] width 10 height 10
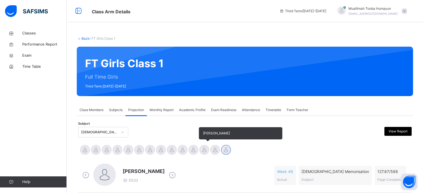
click at [202, 152] on div at bounding box center [204, 150] width 10 height 10
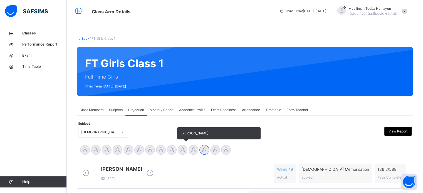
click at [182, 150] on div at bounding box center [183, 150] width 10 height 10
click at [171, 149] on div at bounding box center [172, 150] width 10 height 10
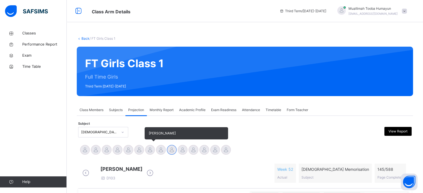
click at [148, 146] on div at bounding box center [150, 150] width 10 height 10
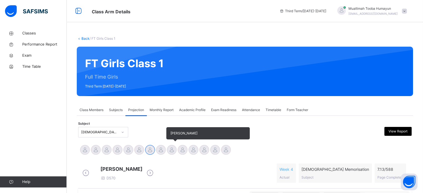
click at [170, 149] on div at bounding box center [172, 150] width 10 height 10
click at [160, 150] on div at bounding box center [161, 150] width 10 height 10
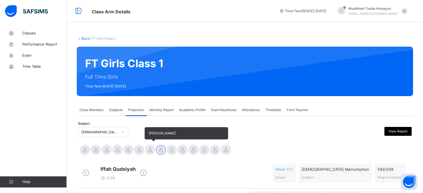
click at [146, 148] on div at bounding box center [150, 150] width 10 height 10
click at [138, 148] on div at bounding box center [139, 150] width 10 height 10
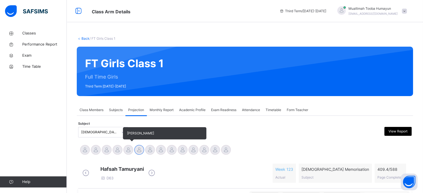
click at [130, 148] on div at bounding box center [128, 150] width 10 height 10
click at [117, 148] on div at bounding box center [118, 150] width 10 height 10
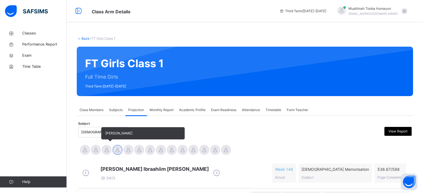
click at [106, 148] on div at bounding box center [107, 150] width 10 height 10
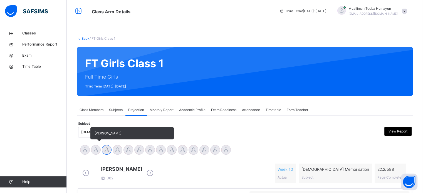
click at [97, 153] on div at bounding box center [96, 150] width 10 height 10
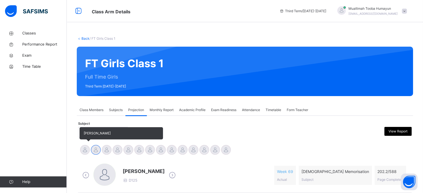
click at [84, 153] on div at bounding box center [85, 150] width 10 height 10
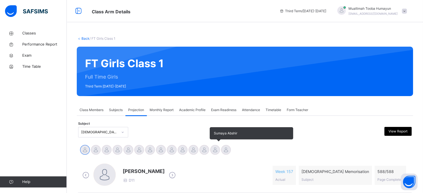
click at [214, 149] on div at bounding box center [215, 150] width 10 height 10
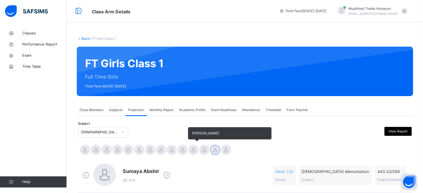
click at [195, 151] on div at bounding box center [193, 150] width 10 height 10
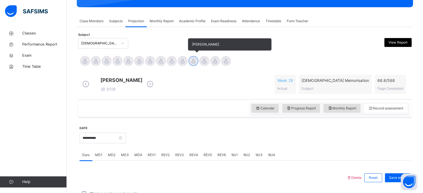
scroll to position [89, 0]
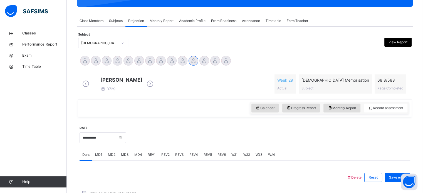
click at [149, 157] on span "REV1" at bounding box center [152, 154] width 8 height 5
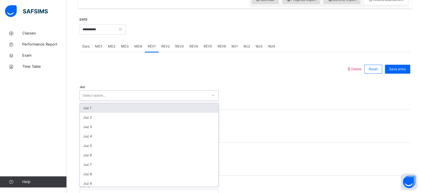
scroll to position [198, 0]
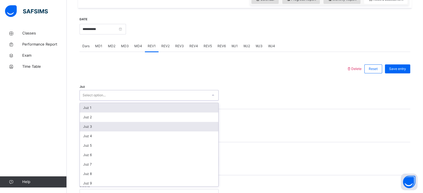
click at [83, 131] on div "Juz 3" at bounding box center [149, 126] width 138 height 9
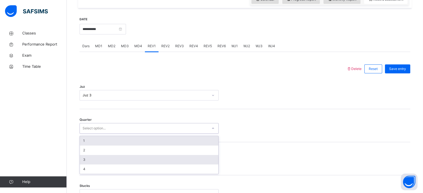
click at [83, 164] on div "3" at bounding box center [149, 159] width 138 height 9
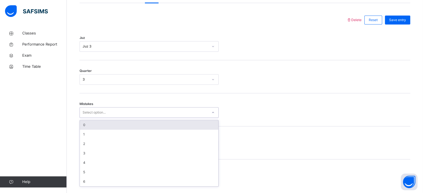
click at [82, 127] on div "0" at bounding box center [149, 124] width 138 height 9
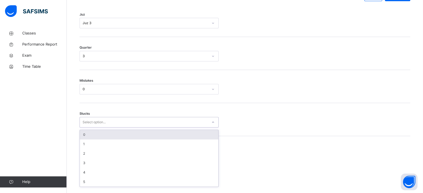
scroll to position [270, 0]
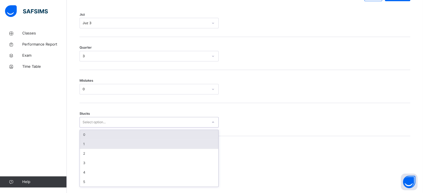
click at [83, 149] on div "1" at bounding box center [149, 144] width 138 height 9
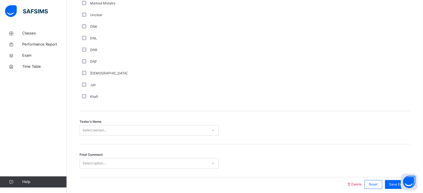
scroll to position [502, 0]
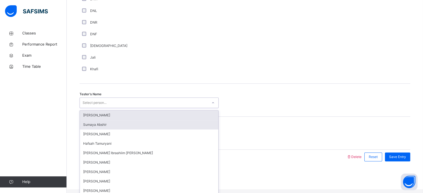
click at [85, 129] on div "Sumaya Abshir" at bounding box center [149, 124] width 138 height 9
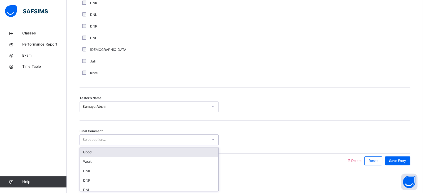
click at [83, 153] on div "Good" at bounding box center [149, 152] width 138 height 9
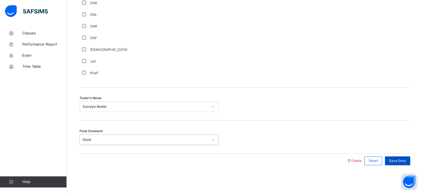
click at [400, 160] on span "Save Entry" at bounding box center [397, 160] width 17 height 5
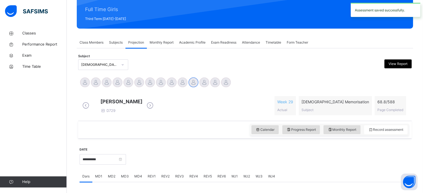
scroll to position [64, 0]
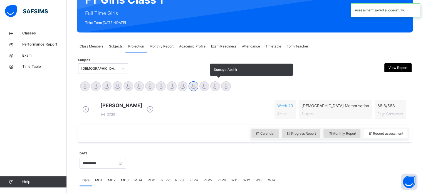
click at [216, 88] on div at bounding box center [215, 86] width 10 height 10
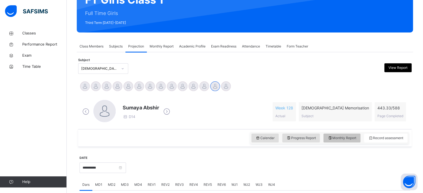
click at [356, 139] on span "Monthly Report" at bounding box center [341, 138] width 29 height 5
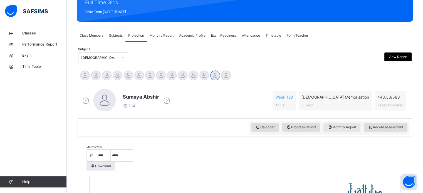
scroll to position [71, 0]
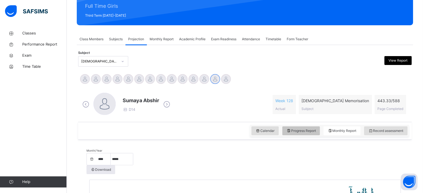
click at [316, 133] on span "Progress Report" at bounding box center [300, 130] width 29 height 5
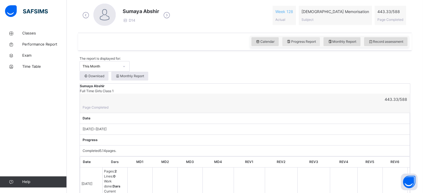
scroll to position [159, 0]
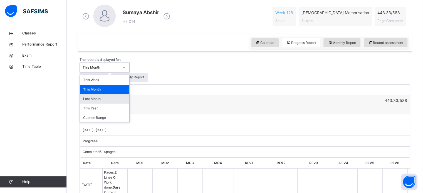
click at [129, 95] on div "Last Month" at bounding box center [104, 98] width 49 height 9
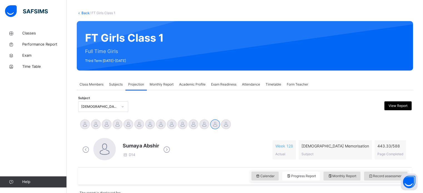
scroll to position [0, 0]
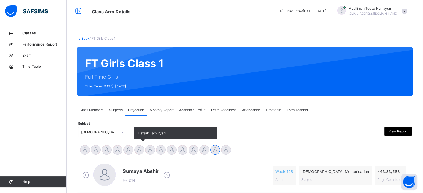
click at [138, 150] on div at bounding box center [139, 150] width 10 height 10
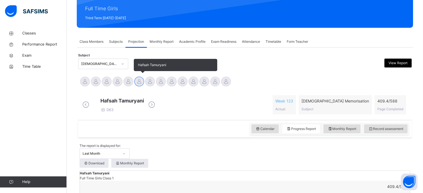
scroll to position [63, 0]
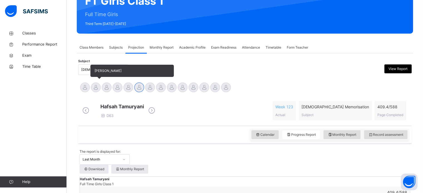
click at [94, 89] on div at bounding box center [96, 88] width 10 height 10
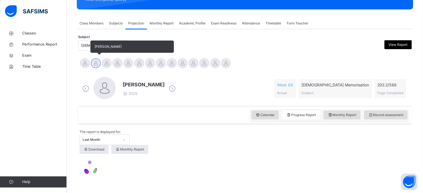
scroll to position [90, 0]
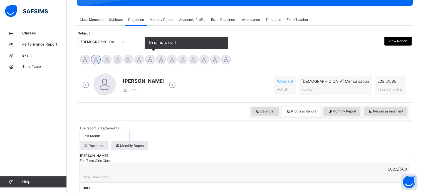
click at [150, 60] on div at bounding box center [150, 60] width 10 height 10
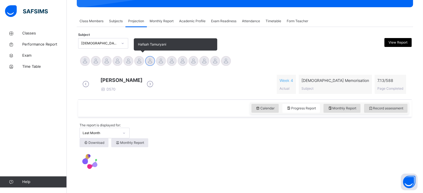
click at [142, 60] on div at bounding box center [139, 61] width 10 height 10
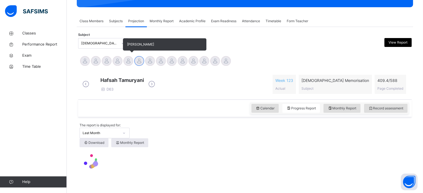
click at [125, 62] on div at bounding box center [128, 61] width 10 height 10
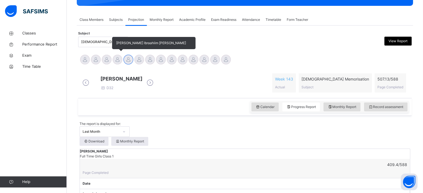
click at [115, 60] on div at bounding box center [118, 60] width 10 height 10
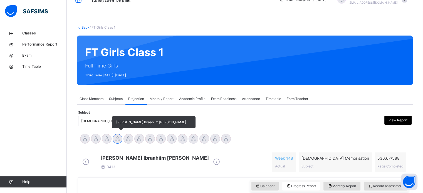
scroll to position [0, 0]
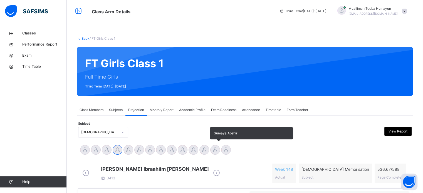
click at [213, 152] on div at bounding box center [215, 150] width 10 height 10
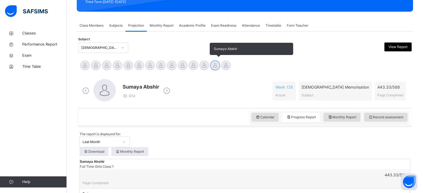
scroll to position [84, 0]
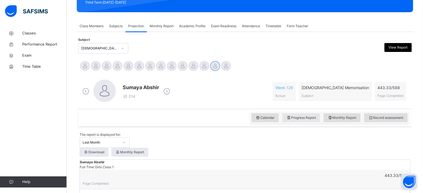
click at [298, 118] on span "Progress Report" at bounding box center [300, 117] width 29 height 5
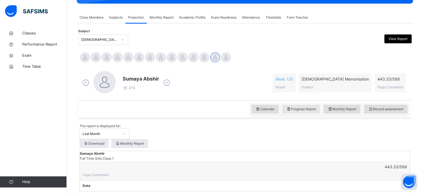
scroll to position [90, 0]
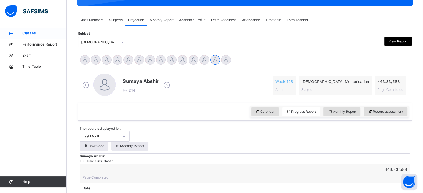
click at [32, 31] on span "Classes" at bounding box center [44, 34] width 44 height 6
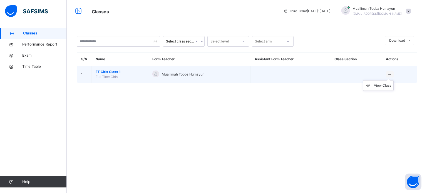
click at [388, 80] on ul "View Class" at bounding box center [378, 85] width 31 height 11
click at [370, 89] on li "View Class" at bounding box center [378, 86] width 30 height 10
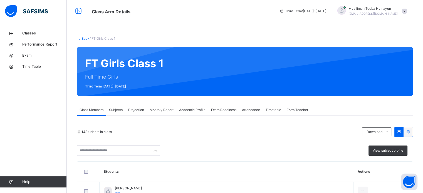
click at [130, 110] on span "Projection" at bounding box center [136, 110] width 16 height 5
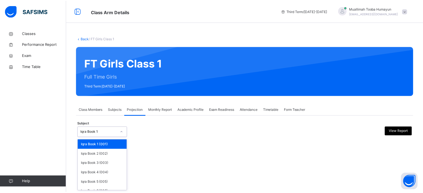
scroll to position [29, 0]
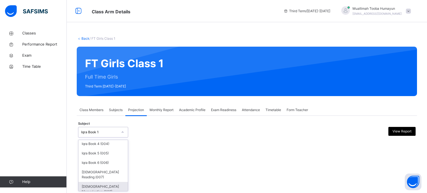
click at [81, 182] on div "[DEMOGRAPHIC_DATA] Memorisation (008)" at bounding box center [102, 189] width 49 height 14
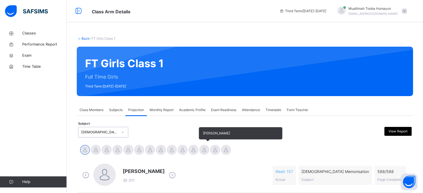
click at [203, 152] on div at bounding box center [204, 150] width 10 height 10
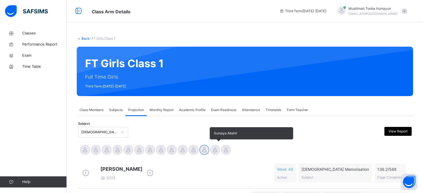
click at [219, 147] on div at bounding box center [215, 150] width 10 height 10
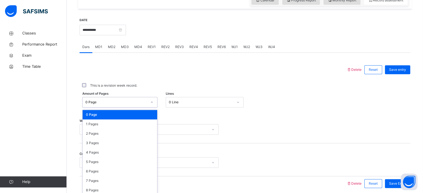
scroll to position [204, 0]
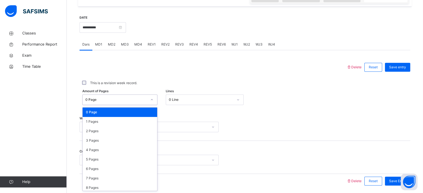
click at [93, 68] on div at bounding box center [212, 67] width 261 height 14
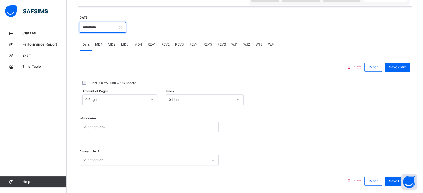
click at [87, 29] on input "**********" at bounding box center [102, 27] width 46 height 11
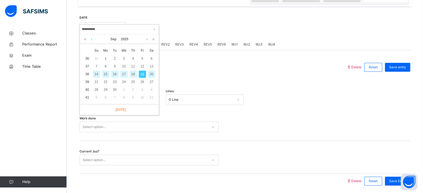
click at [91, 39] on link at bounding box center [91, 38] width 4 height 9
click at [151, 59] on div "2" at bounding box center [151, 58] width 7 height 7
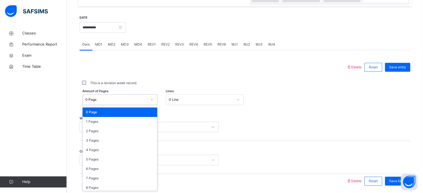
click at [161, 81] on div "This is a revision week record." at bounding box center [245, 83] width 328 height 5
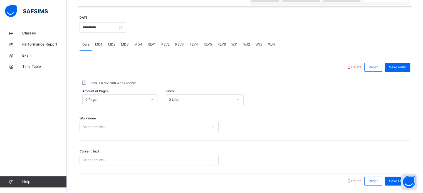
click at [89, 81] on div "This is a revision week record." at bounding box center [245, 83] width 328 height 5
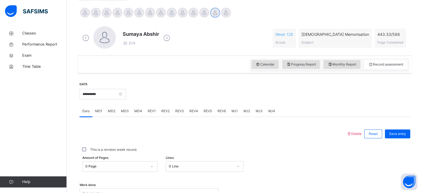
scroll to position [137, 0]
click at [91, 98] on input "**********" at bounding box center [102, 94] width 46 height 11
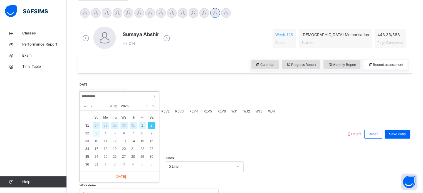
click at [96, 133] on div "3" at bounding box center [96, 133] width 7 height 7
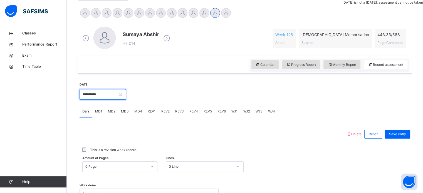
click at [99, 97] on input "**********" at bounding box center [102, 94] width 46 height 11
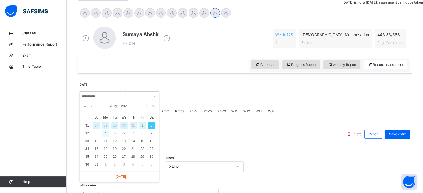
click at [106, 133] on div "4" at bounding box center [105, 133] width 7 height 7
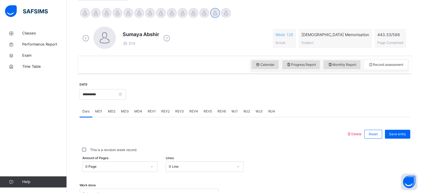
click at [99, 110] on span "MD1" at bounding box center [98, 111] width 7 height 5
click at [82, 111] on div "Dars" at bounding box center [85, 111] width 13 height 11
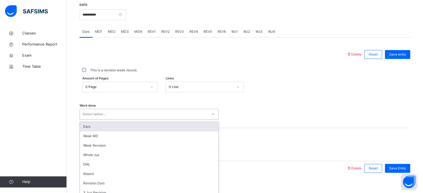
scroll to position [224, 0]
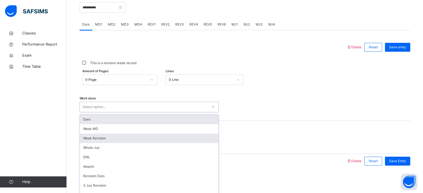
click at [90, 139] on div "Weak Revision" at bounding box center [149, 138] width 138 height 9
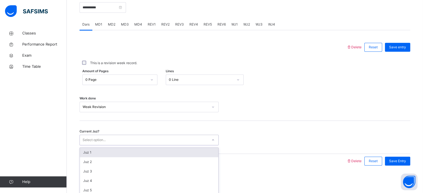
scroll to position [136, 0]
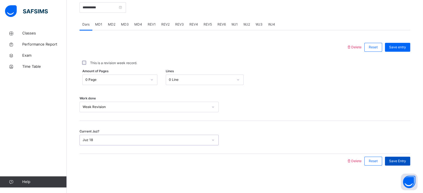
click at [406, 159] on span "Save Entry" at bounding box center [397, 161] width 17 height 5
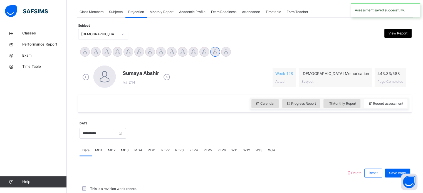
scroll to position [224, 0]
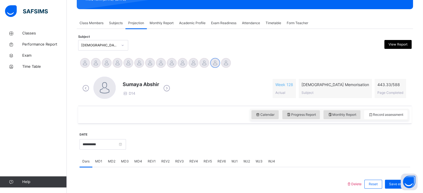
click at [228, 18] on div "Exam Readiness" at bounding box center [223, 23] width 31 height 11
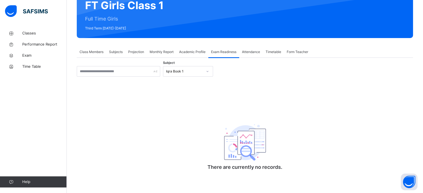
scroll to position [58, 0]
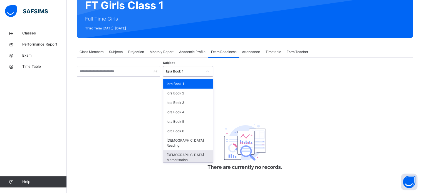
click at [194, 150] on div "[DEMOGRAPHIC_DATA] Memorisation" at bounding box center [187, 157] width 49 height 14
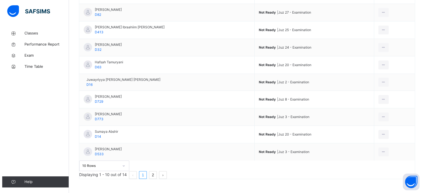
scroll to position [175, 0]
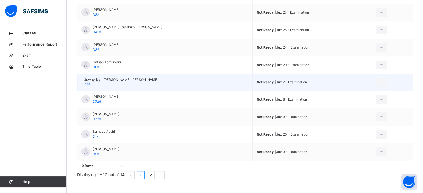
click at [281, 80] on span "Not Ready | Juz 2 - Examination" at bounding box center [312, 82] width 111 height 5
click at [379, 80] on icon at bounding box center [381, 82] width 5 height 5
click at [369, 100] on li "Mark as Ready for Exam" at bounding box center [361, 105] width 50 height 10
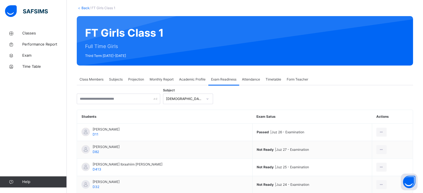
scroll to position [44, 0]
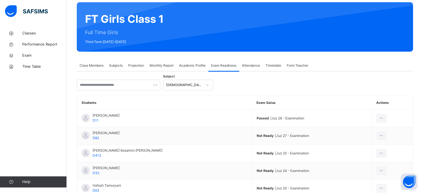
click at [139, 65] on span "Projection" at bounding box center [136, 65] width 16 height 5
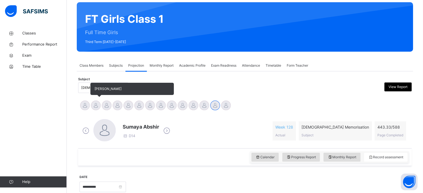
click at [95, 108] on div at bounding box center [96, 106] width 10 height 10
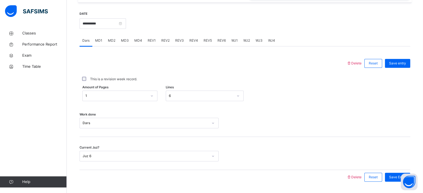
scroll to position [208, 0]
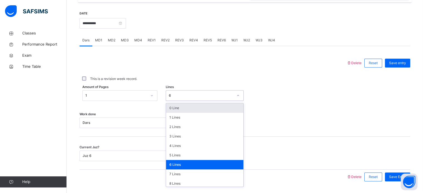
click at [186, 95] on div "6" at bounding box center [201, 95] width 64 height 5
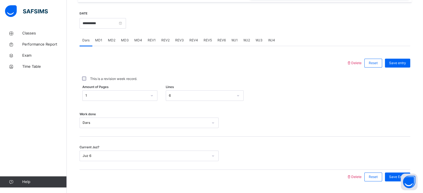
click at [180, 79] on div "This is a revision week record." at bounding box center [245, 78] width 328 height 5
click at [117, 26] on input "**********" at bounding box center [102, 23] width 46 height 11
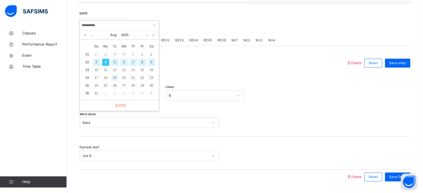
click at [113, 79] on div "19" at bounding box center [114, 77] width 7 height 7
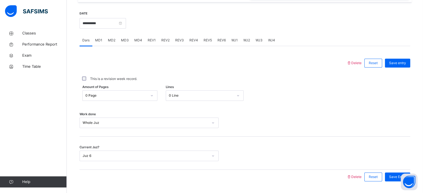
click at [112, 41] on span "MD2" at bounding box center [112, 40] width 8 height 5
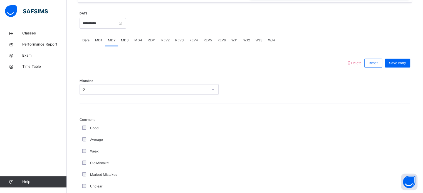
click at [127, 40] on span "MD3" at bounding box center [125, 40] width 8 height 5
click at [111, 25] on input "**********" at bounding box center [102, 23] width 46 height 11
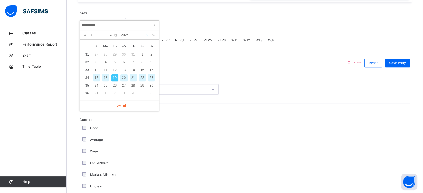
click at [146, 34] on link at bounding box center [147, 34] width 4 height 9
click at [142, 72] on div "19" at bounding box center [142, 69] width 7 height 7
type input "**********"
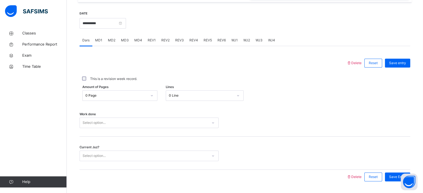
click at [150, 39] on span "REV1" at bounding box center [152, 40] width 8 height 5
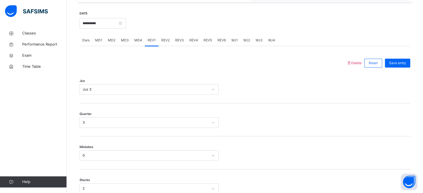
click at [91, 39] on div "Dars" at bounding box center [85, 40] width 13 height 11
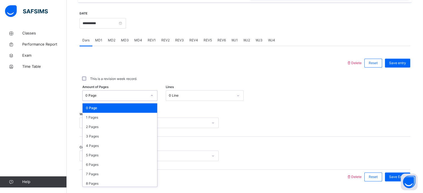
click at [119, 96] on div "0 Page" at bounding box center [116, 95] width 62 height 5
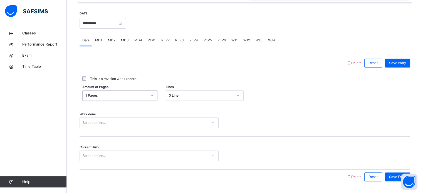
click at [185, 95] on div "0 Line" at bounding box center [201, 95] width 64 height 5
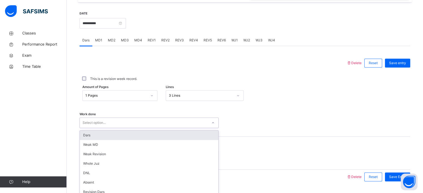
scroll to position [224, 0]
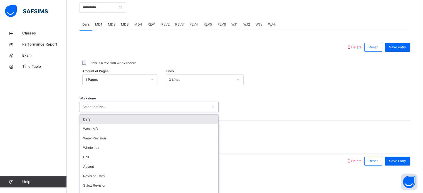
click at [173, 112] on div "option Dars focused, 1 of 14. 14 results available. Use Up and Down to choose o…" at bounding box center [148, 107] width 139 height 11
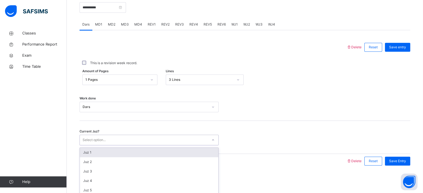
click at [182, 137] on div "Select option..." at bounding box center [144, 140] width 128 height 9
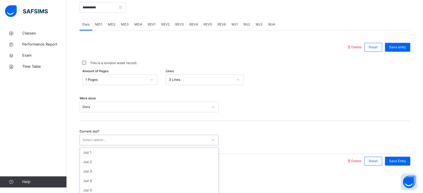
scroll to position [26, 0]
click at [394, 160] on span "Save Entry" at bounding box center [397, 161] width 17 height 5
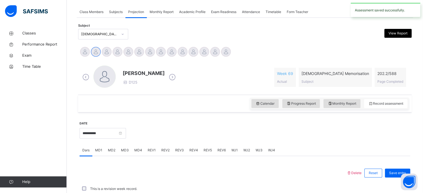
scroll to position [224, 0]
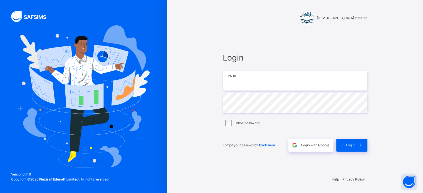
type input "**********"
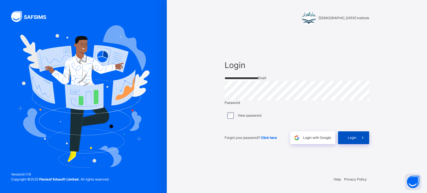
click at [356, 140] on span "Login" at bounding box center [352, 137] width 9 height 5
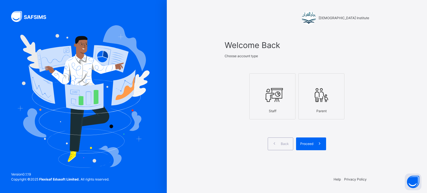
click at [271, 104] on icon at bounding box center [272, 95] width 19 height 21
click at [310, 149] on div "Proceed" at bounding box center [311, 144] width 30 height 13
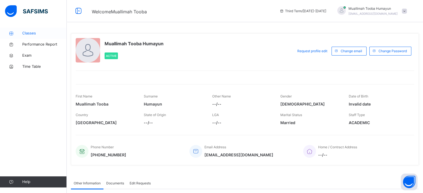
click at [23, 35] on span "Classes" at bounding box center [44, 34] width 44 height 6
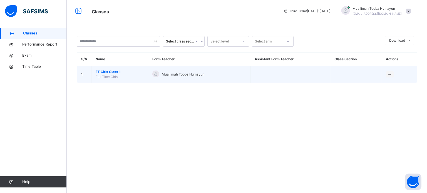
click at [173, 74] on span "Muallimah Tooba Humayun" at bounding box center [183, 74] width 43 height 5
click at [100, 71] on span "FT Girls Class 1" at bounding box center [120, 71] width 48 height 5
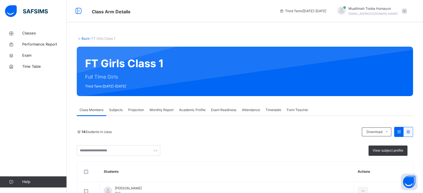
click at [139, 110] on span "Projection" at bounding box center [136, 110] width 16 height 5
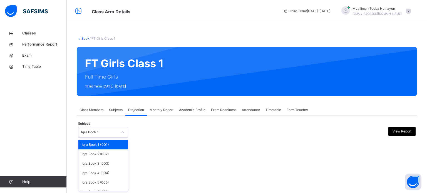
click at [95, 134] on div "Iqra Book 1" at bounding box center [99, 132] width 37 height 5
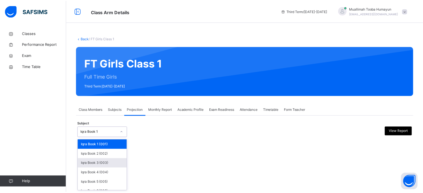
scroll to position [29, 0]
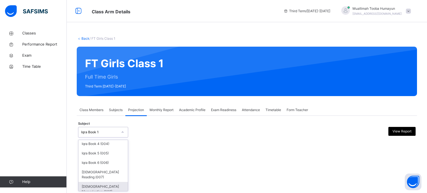
click at [101, 182] on div "[DEMOGRAPHIC_DATA] Memorisation (008)" at bounding box center [102, 189] width 49 height 14
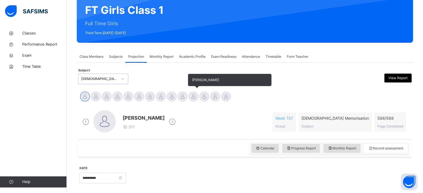
scroll to position [53, 0]
click at [189, 96] on div at bounding box center [193, 97] width 10 height 10
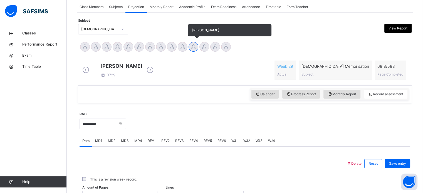
scroll to position [103, 0]
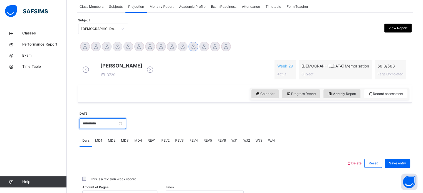
click at [88, 129] on input "**********" at bounding box center [102, 123] width 46 height 11
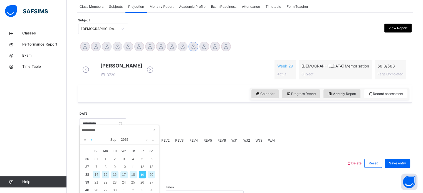
click at [91, 140] on link at bounding box center [91, 139] width 4 height 9
click at [143, 158] on div "1" at bounding box center [142, 159] width 7 height 7
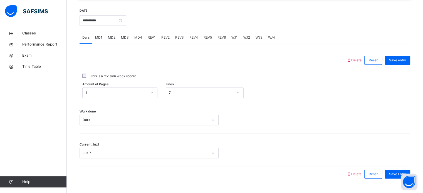
scroll to position [206, 0]
click at [191, 40] on span "REV4" at bounding box center [193, 37] width 9 height 5
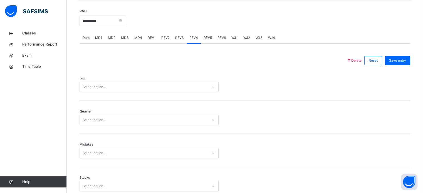
click at [179, 40] on span "REV3" at bounding box center [179, 37] width 9 height 5
click at [104, 24] on input "**********" at bounding box center [102, 21] width 46 height 11
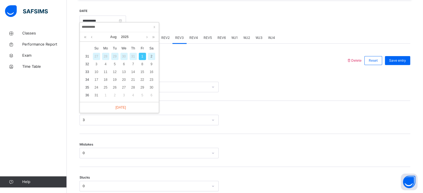
click at [151, 56] on div "2" at bounding box center [151, 56] width 7 height 7
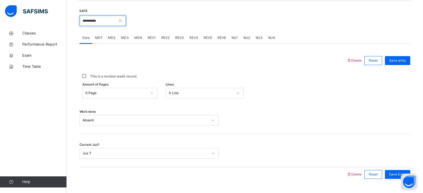
click at [103, 23] on input "**********" at bounding box center [102, 21] width 46 height 11
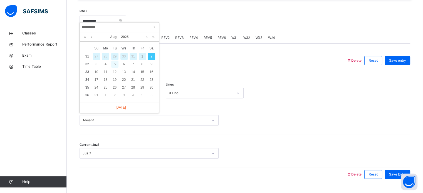
click at [113, 64] on div "5" at bounding box center [114, 64] width 7 height 7
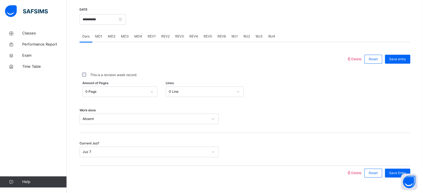
scroll to position [208, 0]
click at [108, 24] on input "**********" at bounding box center [102, 19] width 46 height 11
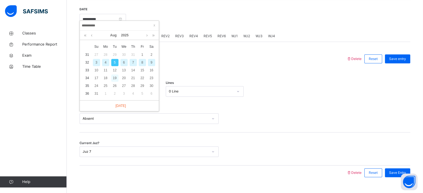
click at [115, 78] on div "19" at bounding box center [114, 77] width 7 height 7
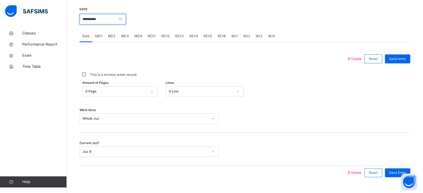
click at [98, 21] on input "**********" at bounding box center [102, 19] width 46 height 11
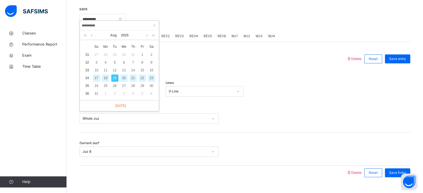
click at [125, 78] on div "20" at bounding box center [123, 77] width 7 height 7
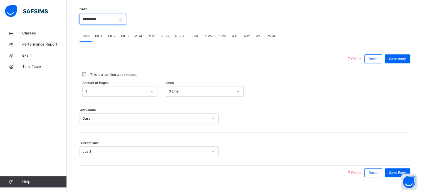
click at [90, 24] on input "**********" at bounding box center [102, 19] width 46 height 11
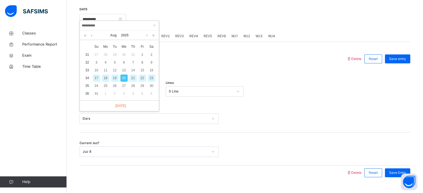
click at [135, 76] on div "21" at bounding box center [133, 77] width 7 height 7
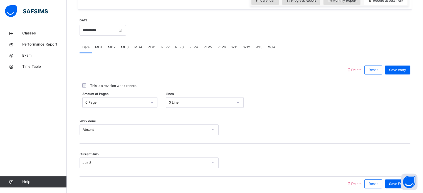
scroll to position [196, 0]
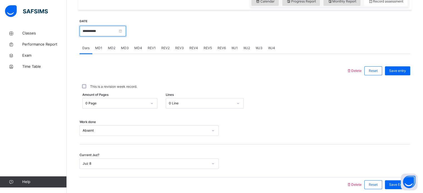
click at [112, 33] on input "**********" at bounding box center [102, 31] width 46 height 11
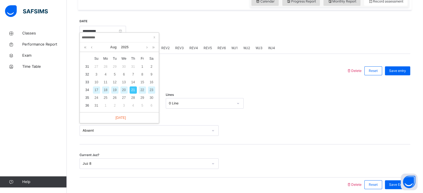
click at [143, 89] on div "22" at bounding box center [142, 89] width 7 height 7
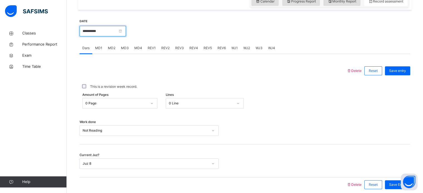
click at [114, 34] on input "**********" at bounding box center [102, 31] width 46 height 11
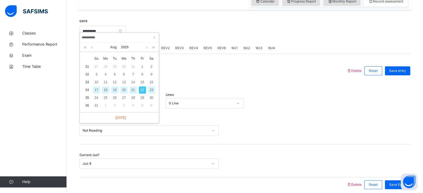
click at [149, 89] on div "23" at bounding box center [151, 89] width 7 height 7
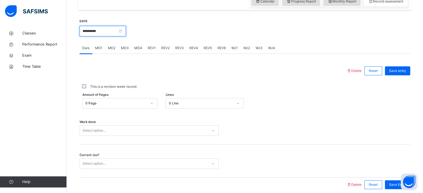
click at [88, 33] on input "**********" at bounding box center [102, 31] width 46 height 11
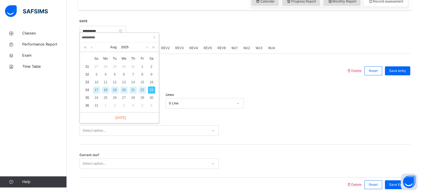
click at [140, 90] on div "22" at bounding box center [142, 89] width 7 height 7
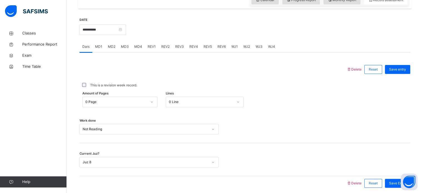
scroll to position [197, 0]
click at [97, 33] on input "**********" at bounding box center [102, 30] width 46 height 11
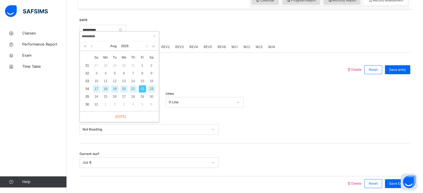
click at [173, 82] on div "This is a revision week record." at bounding box center [244, 85] width 330 height 17
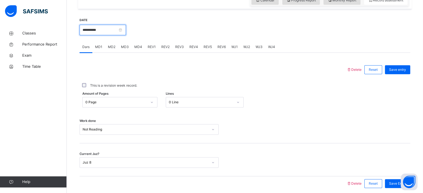
click at [99, 33] on input "**********" at bounding box center [102, 30] width 46 height 11
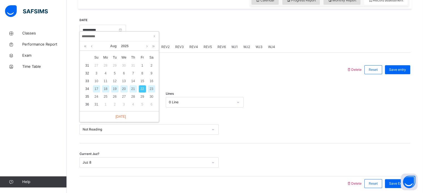
click at [151, 88] on div "23" at bounding box center [151, 88] width 7 height 7
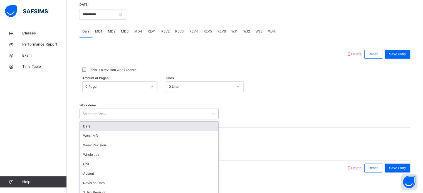
scroll to position [224, 0]
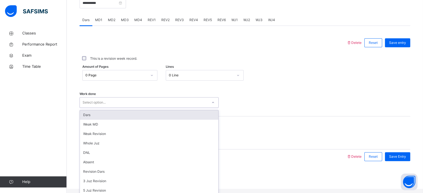
click at [121, 108] on div "option Dars focused, 1 of 14. 14 results available. Use Up and Down to choose o…" at bounding box center [148, 102] width 139 height 11
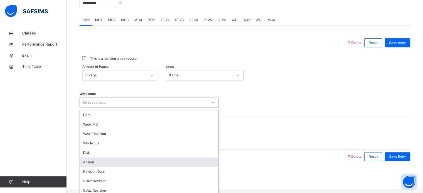
click at [113, 165] on div "Absent" at bounding box center [149, 162] width 138 height 9
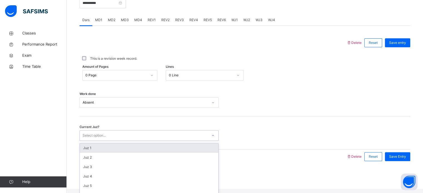
click at [98, 141] on div "Select option..." at bounding box center [94, 135] width 23 height 11
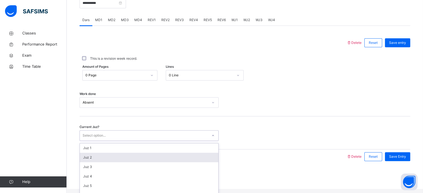
scroll to position [49, 0]
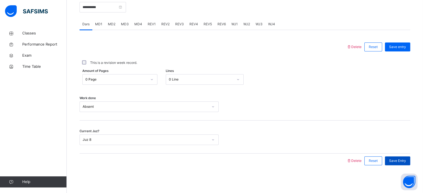
click at [397, 159] on span "Save Entry" at bounding box center [397, 160] width 17 height 5
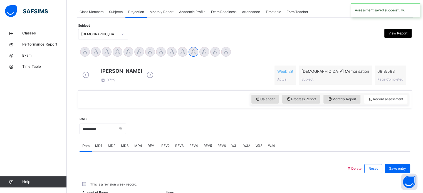
scroll to position [224, 0]
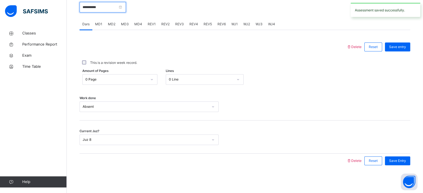
click at [86, 5] on input "**********" at bounding box center [102, 7] width 46 height 11
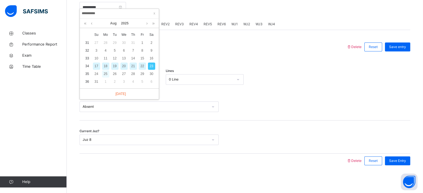
click at [106, 70] on div "25" at bounding box center [105, 73] width 7 height 7
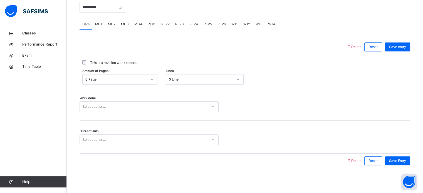
click at [111, 103] on div "Select option..." at bounding box center [144, 107] width 128 height 9
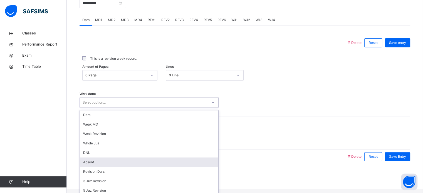
click at [106, 166] on div "Absent" at bounding box center [149, 162] width 138 height 9
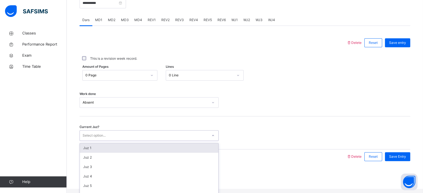
click at [88, 138] on div "Select option..." at bounding box center [94, 135] width 23 height 11
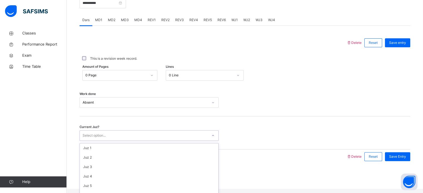
scroll to position [70, 0]
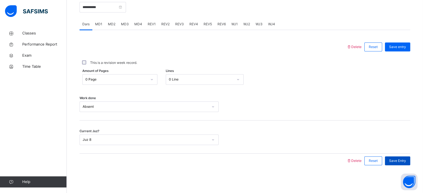
click at [396, 160] on span "Save Entry" at bounding box center [397, 160] width 17 height 5
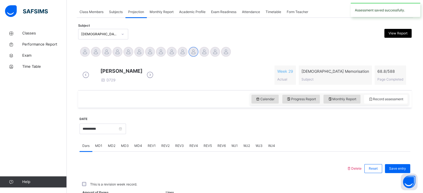
scroll to position [224, 0]
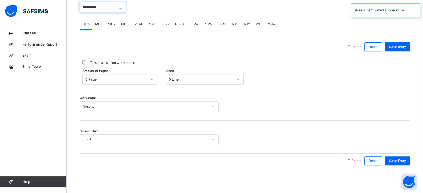
click at [87, 6] on input "**********" at bounding box center [102, 7] width 46 height 11
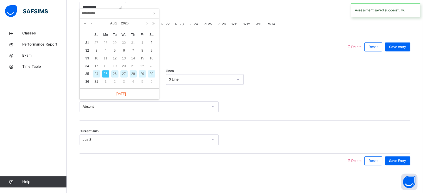
click at [113, 70] on div "26" at bounding box center [114, 73] width 7 height 7
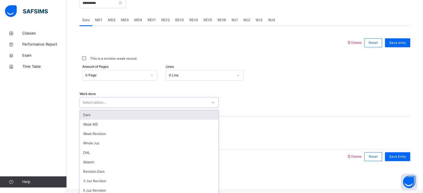
click at [116, 107] on div "Select option..." at bounding box center [144, 102] width 128 height 9
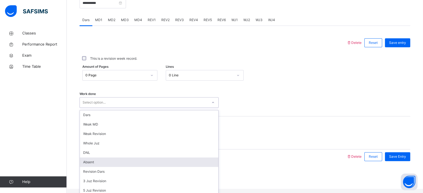
click at [110, 163] on div "Absent" at bounding box center [149, 162] width 138 height 9
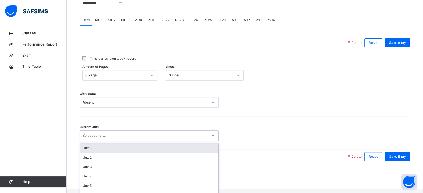
click at [102, 139] on div "Select option..." at bounding box center [94, 135] width 23 height 11
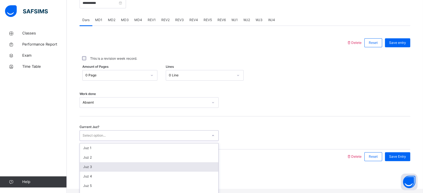
scroll to position [37, 0]
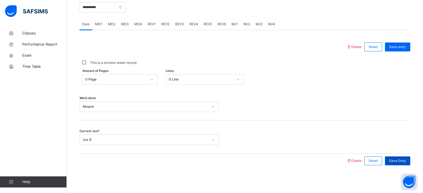
click at [404, 163] on span "Save Entry" at bounding box center [397, 160] width 17 height 5
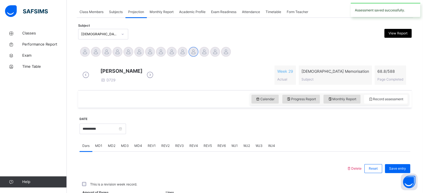
scroll to position [224, 0]
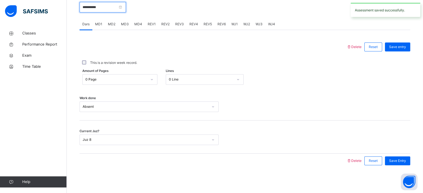
click at [88, 5] on input "**********" at bounding box center [102, 7] width 46 height 11
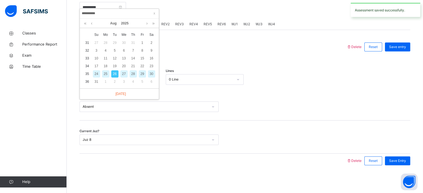
click at [125, 70] on div "27" at bounding box center [123, 73] width 7 height 7
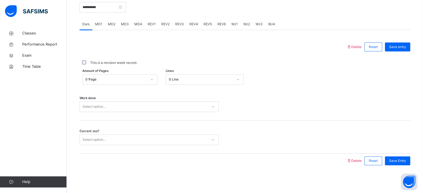
click at [111, 104] on div "Select option..." at bounding box center [144, 107] width 128 height 9
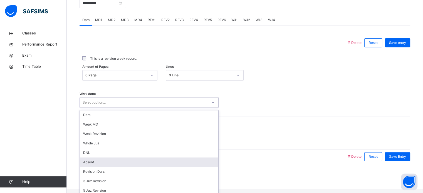
click at [99, 164] on div "Absent" at bounding box center [149, 162] width 138 height 9
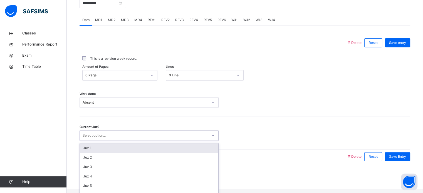
click at [100, 136] on div "Select option..." at bounding box center [94, 135] width 23 height 11
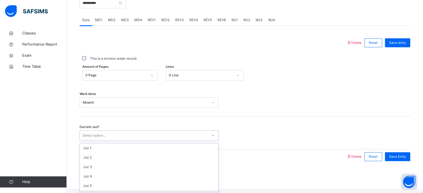
scroll to position [43, 0]
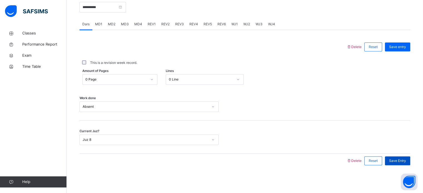
click at [400, 162] on span "Save Entry" at bounding box center [397, 160] width 17 height 5
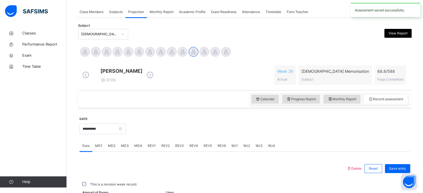
scroll to position [224, 0]
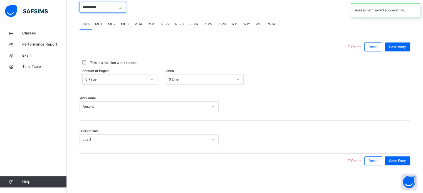
click at [114, 6] on input "**********" at bounding box center [102, 7] width 46 height 11
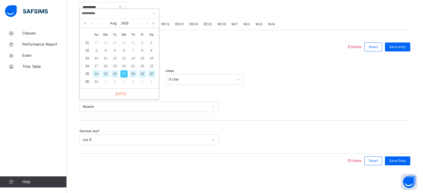
click at [133, 70] on div "28" at bounding box center [133, 73] width 7 height 7
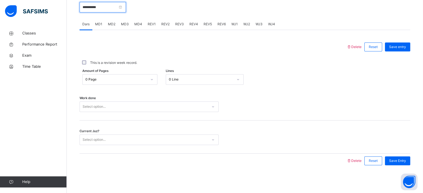
click at [102, 6] on input "**********" at bounding box center [102, 7] width 46 height 11
click at [281, 65] on div "This is a revision week record." at bounding box center [245, 62] width 328 height 5
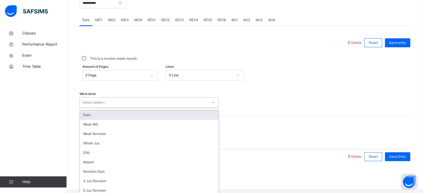
click at [123, 106] on div "Select option..." at bounding box center [144, 102] width 128 height 9
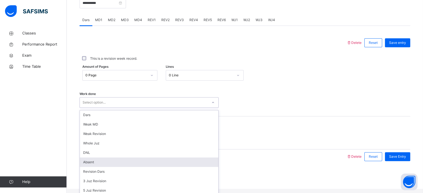
click at [97, 167] on div "Absent" at bounding box center [149, 162] width 138 height 9
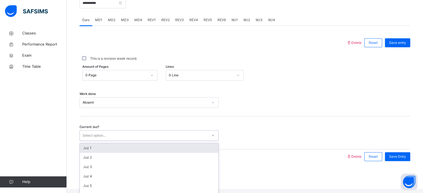
click at [96, 141] on div "Select option..." at bounding box center [94, 135] width 23 height 11
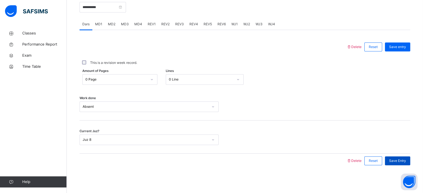
click at [404, 158] on div "Save Entry" at bounding box center [397, 160] width 25 height 9
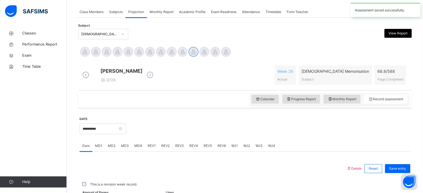
scroll to position [224, 0]
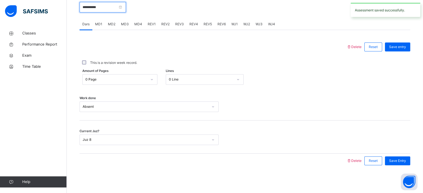
click at [104, 9] on input "**********" at bounding box center [102, 7] width 46 height 11
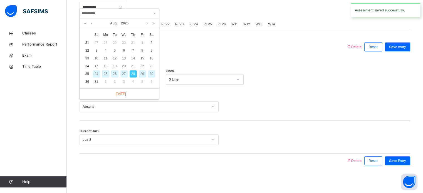
click at [140, 71] on div "29" at bounding box center [142, 73] width 7 height 7
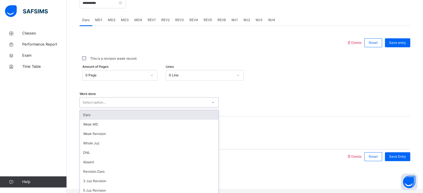
click at [109, 107] on div "Select option..." at bounding box center [144, 102] width 128 height 9
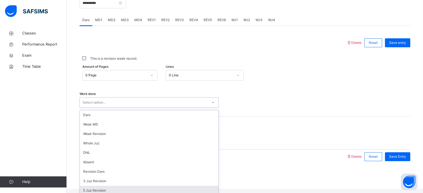
scroll to position [36, 0]
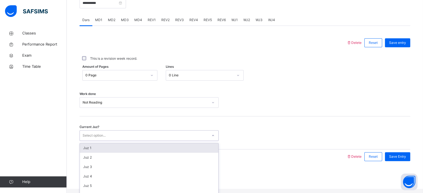
click at [126, 140] on div "Select option..." at bounding box center [144, 135] width 128 height 9
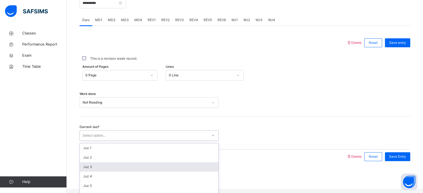
scroll to position [43, 0]
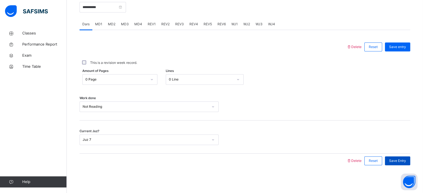
click at [398, 156] on div "Save Entry" at bounding box center [397, 160] width 25 height 9
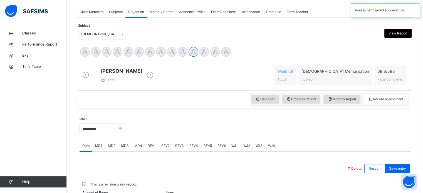
scroll to position [224, 0]
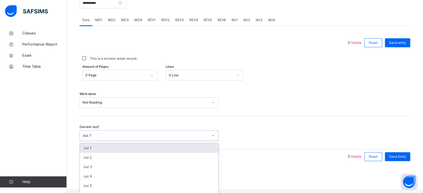
click at [104, 138] on div "Juz 7" at bounding box center [146, 135] width 126 height 5
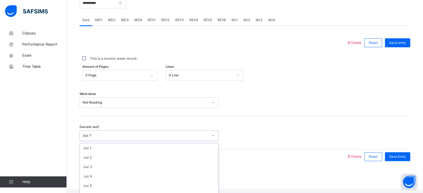
scroll to position [70, 0]
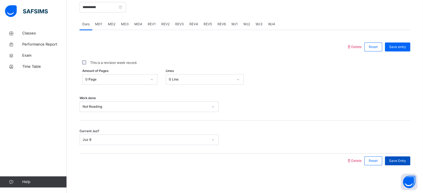
click at [401, 162] on span "Save Entry" at bounding box center [397, 160] width 17 height 5
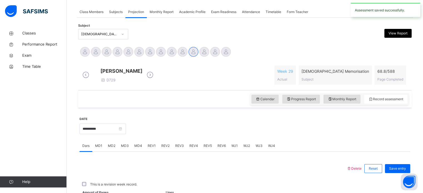
scroll to position [224, 0]
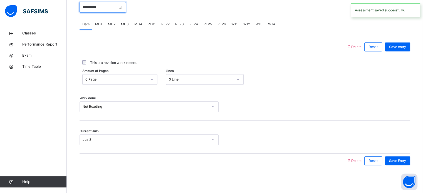
click at [96, 3] on input "**********" at bounding box center [102, 7] width 46 height 11
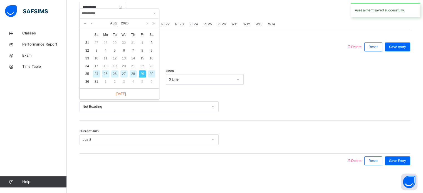
click at [151, 70] on div "30" at bounding box center [151, 73] width 7 height 7
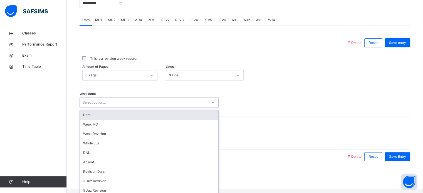
click at [127, 106] on div "Select option..." at bounding box center [144, 102] width 128 height 9
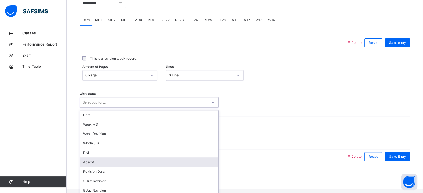
click at [145, 166] on div "Absent" at bounding box center [149, 162] width 138 height 9
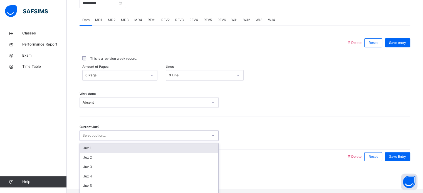
click at [122, 139] on div "Select option..." at bounding box center [144, 135] width 128 height 9
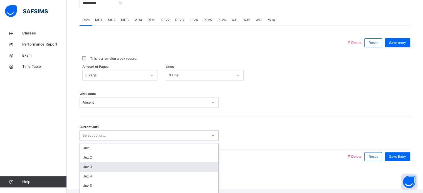
scroll to position [53, 0]
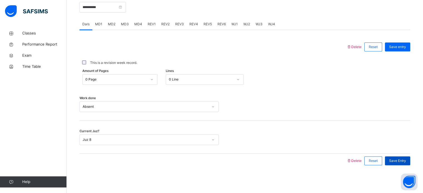
click at [405, 160] on span "Save Entry" at bounding box center [397, 160] width 17 height 5
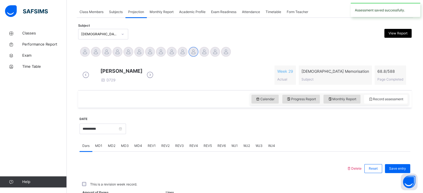
scroll to position [224, 0]
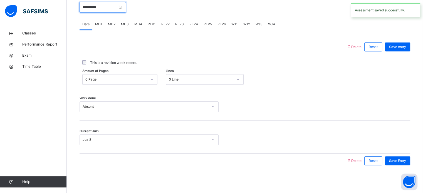
click at [91, 8] on input "**********" at bounding box center [102, 7] width 46 height 11
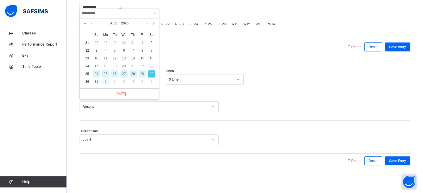
click at [102, 79] on div "1" at bounding box center [105, 81] width 7 height 7
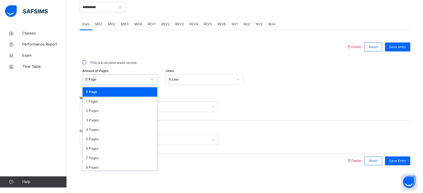
click at [100, 77] on div "0 Page" at bounding box center [116, 79] width 62 height 5
click at [101, 111] on div "2 Pages" at bounding box center [120, 110] width 74 height 9
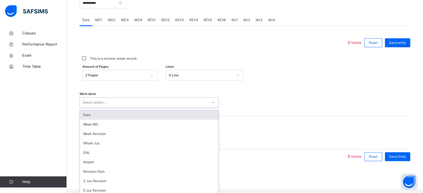
click at [160, 106] on div "Select option..." at bounding box center [144, 102] width 128 height 9
click at [152, 116] on div "Dars" at bounding box center [149, 114] width 138 height 9
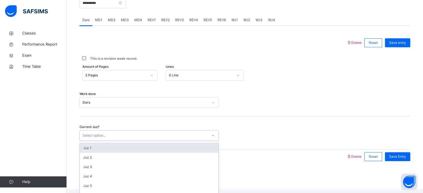
click at [143, 140] on div "Select option..." at bounding box center [144, 135] width 128 height 9
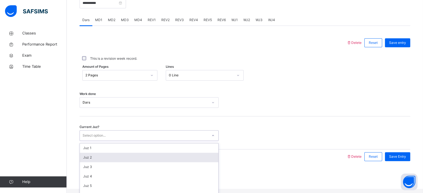
scroll to position [42, 0]
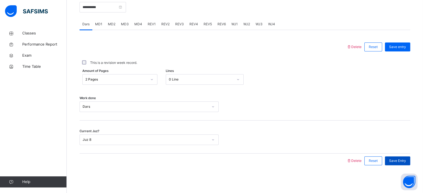
click at [397, 161] on span "Save Entry" at bounding box center [397, 160] width 17 height 5
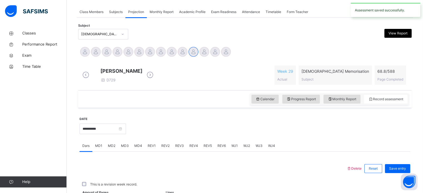
scroll to position [224, 0]
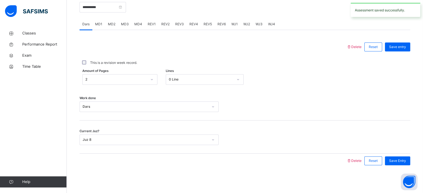
click at [126, 22] on span "MD3" at bounding box center [125, 24] width 8 height 5
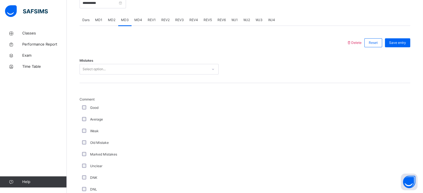
click at [119, 68] on div "Mistakes Select option..." at bounding box center [244, 66] width 330 height 33
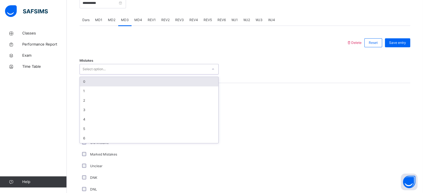
click at [118, 71] on div "Select option..." at bounding box center [144, 69] width 128 height 9
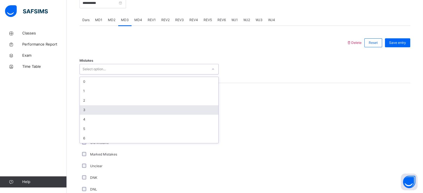
click at [104, 113] on div "3" at bounding box center [149, 109] width 138 height 9
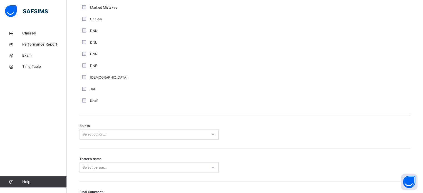
scroll to position [378, 0]
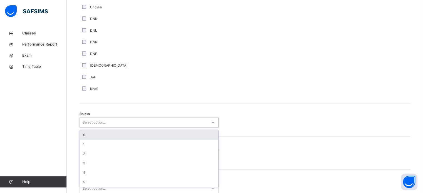
click at [114, 128] on div "option 0 focused, 1 of 6. 6 results available. Use Up and Down to choose option…" at bounding box center [148, 122] width 139 height 11
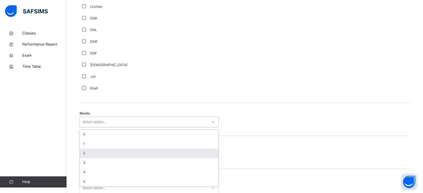
click at [108, 156] on div "2" at bounding box center [149, 153] width 138 height 9
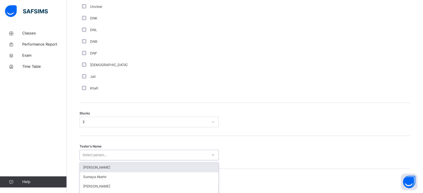
scroll to position [436, 0]
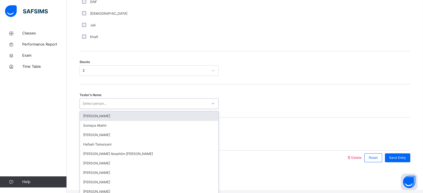
click at [108, 109] on div "option [PERSON_NAME] focused, 1 of 45. 45 results available. Use Up and Down to…" at bounding box center [148, 103] width 139 height 11
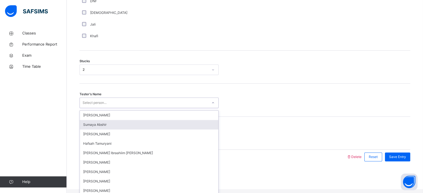
click at [108, 128] on div "Sumaya Abshir" at bounding box center [149, 124] width 138 height 9
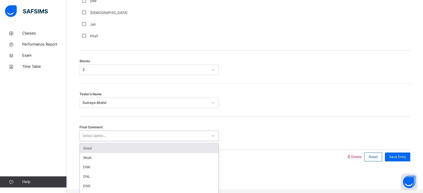
click at [106, 138] on div "Select option..." at bounding box center [144, 136] width 128 height 9
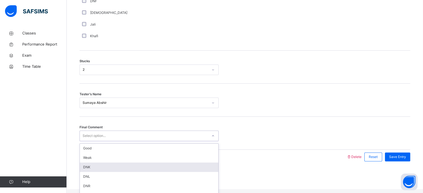
click at [106, 172] on div "DNK" at bounding box center [149, 167] width 138 height 9
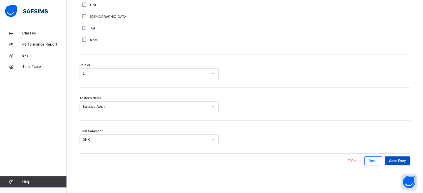
click at [401, 160] on span "Save Entry" at bounding box center [397, 160] width 17 height 5
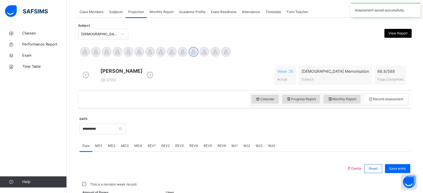
scroll to position [224, 0]
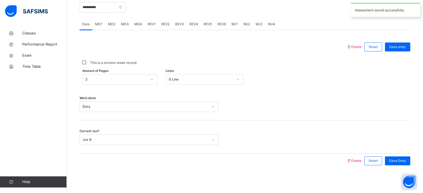
click at [137, 25] on span "MD4" at bounding box center [138, 24] width 8 height 5
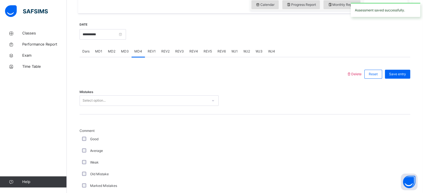
scroll to position [192, 0]
click at [130, 104] on div "Select option..." at bounding box center [144, 101] width 128 height 9
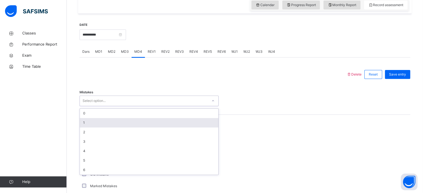
click at [121, 124] on div "1" at bounding box center [149, 122] width 138 height 9
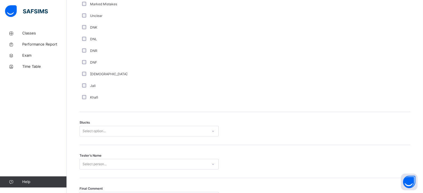
scroll to position [392, 0]
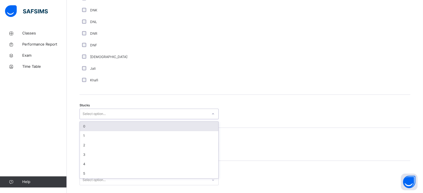
click at [107, 118] on div "Select option..." at bounding box center [144, 114] width 128 height 9
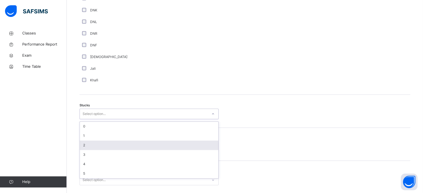
click at [107, 146] on div "2" at bounding box center [149, 145] width 138 height 9
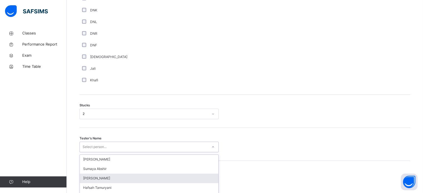
scroll to position [436, 0]
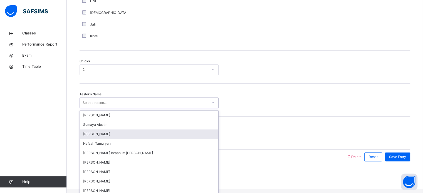
click at [107, 108] on div "option [PERSON_NAME] focused, 3 of 45. 45 results available. Use Up and Down to…" at bounding box center [148, 103] width 139 height 11
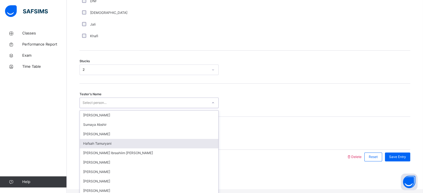
click at [116, 148] on div "Hafsah Tamuryani" at bounding box center [149, 143] width 138 height 9
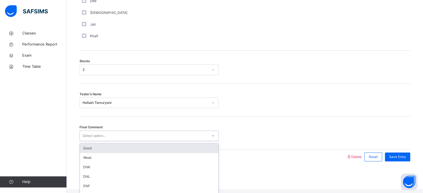
click at [107, 141] on div "Select option..." at bounding box center [148, 136] width 139 height 11
click at [108, 153] on div "Good" at bounding box center [149, 148] width 138 height 9
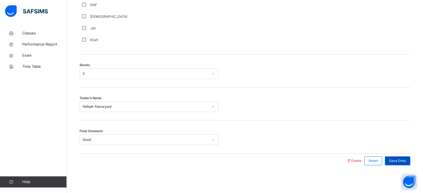
click at [397, 161] on span "Save Entry" at bounding box center [397, 160] width 17 height 5
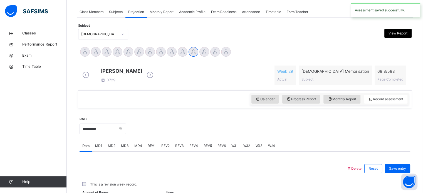
scroll to position [224, 0]
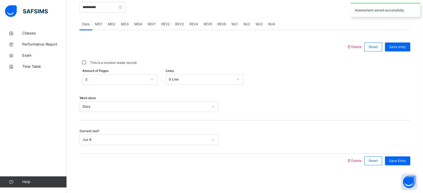
click at [397, 161] on span "Save Entry" at bounding box center [397, 160] width 17 height 5
click at [134, 23] on span "MD4" at bounding box center [138, 24] width 8 height 5
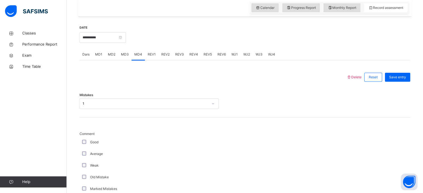
scroll to position [188, 0]
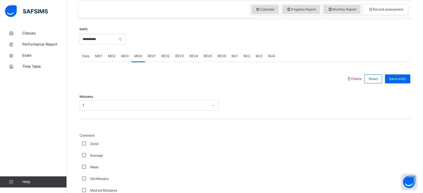
click at [150, 59] on span "REV1" at bounding box center [152, 56] width 8 height 5
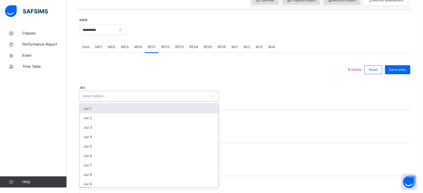
scroll to position [198, 0]
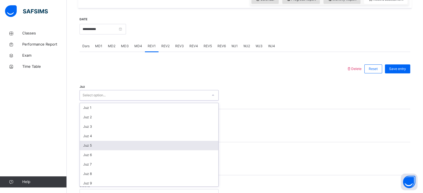
drag, startPoint x: 147, startPoint y: 105, endPoint x: 122, endPoint y: 149, distance: 50.3
click at [122, 101] on div "option Juz 5 focused, 5 of 30. 30 results available. Use Up and Down to choose …" at bounding box center [148, 95] width 139 height 11
click at [122, 149] on div "Juz 5" at bounding box center [149, 145] width 138 height 9
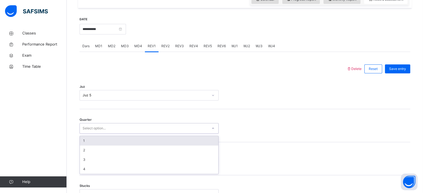
click at [81, 133] on div "Select option..." at bounding box center [144, 128] width 128 height 9
click at [89, 144] on div "1" at bounding box center [149, 140] width 138 height 9
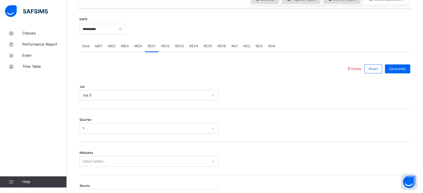
click at [89, 155] on span "Mistakes" at bounding box center [86, 153] width 14 height 5
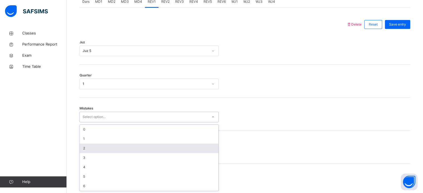
click at [96, 122] on div "option 2 focused, 3 of 7. 7 results available. Use Up and Down to choose option…" at bounding box center [148, 117] width 139 height 11
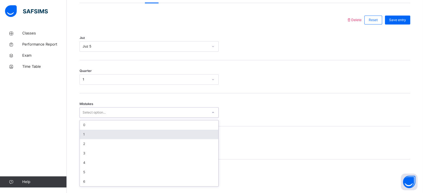
click at [88, 139] on div "1" at bounding box center [149, 134] width 138 height 9
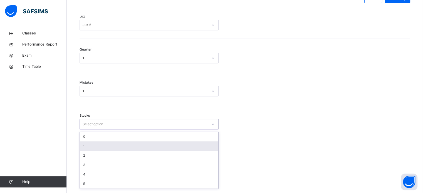
click at [91, 130] on div "option 1 focused, 2 of 6. 6 results available. Use Up and Down to choose option…" at bounding box center [148, 124] width 139 height 11
click at [94, 149] on div "1" at bounding box center [149, 144] width 138 height 9
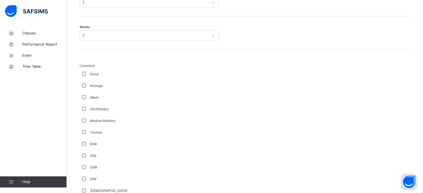
scroll to position [502, 0]
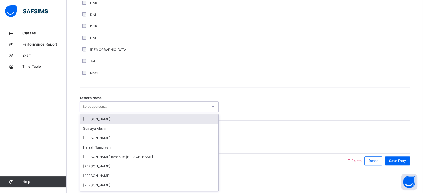
click at [92, 107] on div "Select person..." at bounding box center [95, 106] width 24 height 11
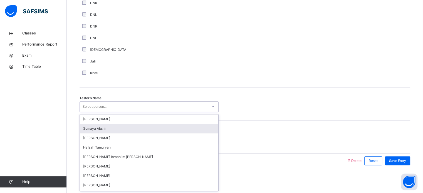
click at [97, 112] on div "option [PERSON_NAME] focused, 2 of 45. 45 results available. Use Up and Down to…" at bounding box center [148, 106] width 139 height 11
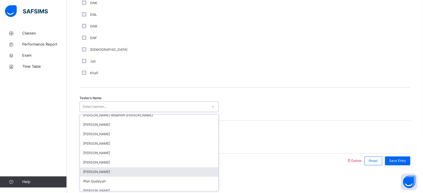
scroll to position [43, 0]
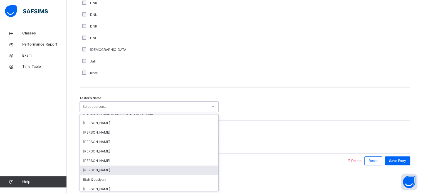
click at [115, 172] on div "[PERSON_NAME]" at bounding box center [149, 170] width 138 height 9
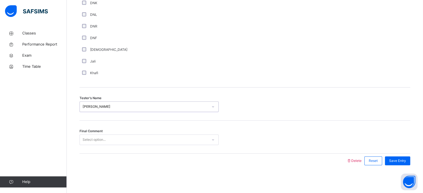
click at [101, 141] on div "Select option..." at bounding box center [94, 140] width 23 height 11
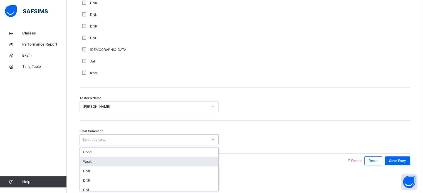
click at [103, 161] on div "Weak" at bounding box center [149, 161] width 138 height 9
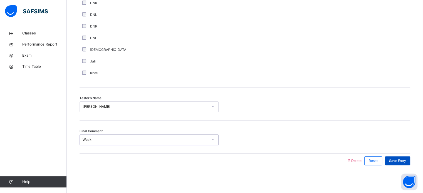
click at [400, 160] on span "Save Entry" at bounding box center [397, 160] width 17 height 5
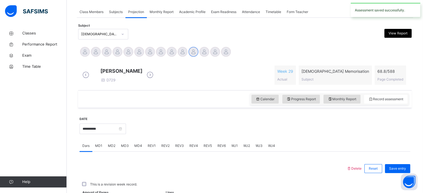
scroll to position [224, 0]
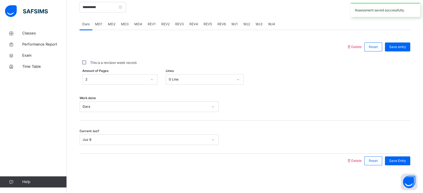
click at [167, 23] on span "REV2" at bounding box center [165, 24] width 8 height 5
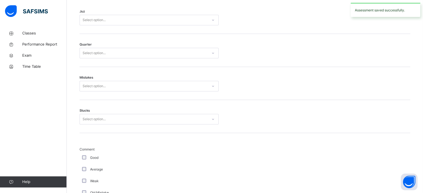
scroll to position [234, 0]
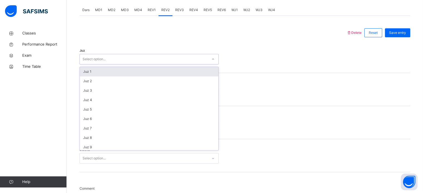
click at [143, 60] on div "Select option..." at bounding box center [144, 59] width 128 height 9
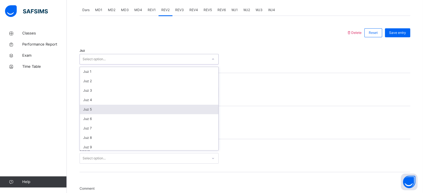
click at [123, 114] on div "Juz 5" at bounding box center [149, 109] width 138 height 9
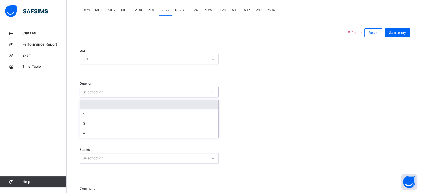
click at [105, 98] on div "Select option..." at bounding box center [94, 92] width 23 height 11
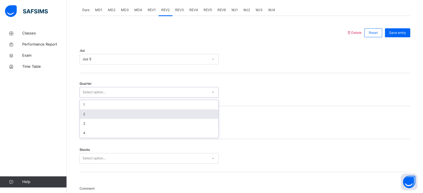
click at [106, 117] on div "2" at bounding box center [149, 113] width 138 height 9
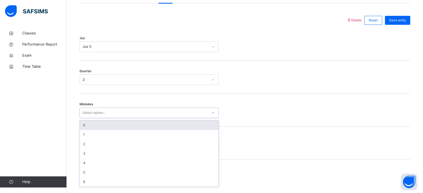
click at [106, 118] on div "option 0 focused, 1 of 7. 7 results available. Use Up and Down to choose option…" at bounding box center [148, 113] width 139 height 11
click at [106, 128] on div "0" at bounding box center [149, 124] width 138 height 9
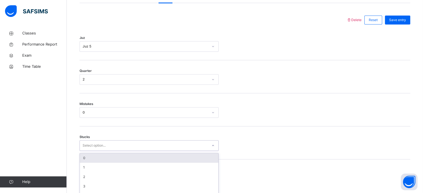
scroll to position [270, 0]
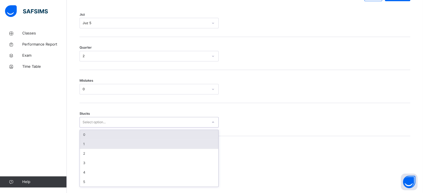
drag, startPoint x: 106, startPoint y: 147, endPoint x: 99, endPoint y: 143, distance: 8.0
click at [99, 128] on div "option 1 focused, 2 of 6. 6 results available. Use Up and Down to choose option…" at bounding box center [148, 122] width 139 height 11
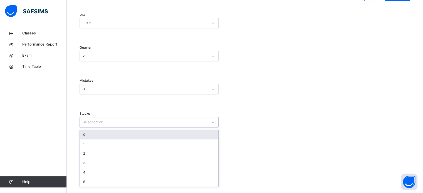
click at [99, 140] on div "0" at bounding box center [149, 134] width 138 height 9
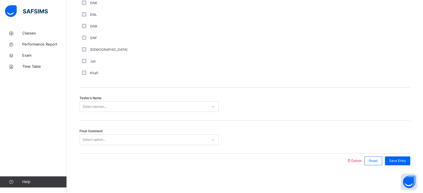
scroll to position [502, 0]
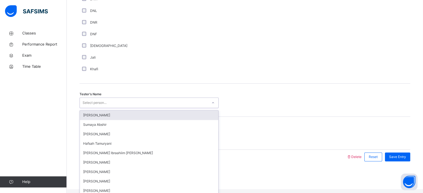
click at [89, 108] on div "Select person..." at bounding box center [95, 103] width 24 height 11
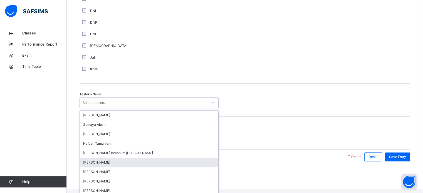
scroll to position [25, 0]
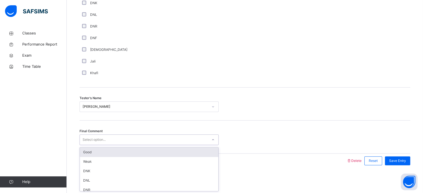
click at [114, 139] on div "Select option..." at bounding box center [144, 140] width 128 height 9
click at [114, 153] on div "Good" at bounding box center [149, 152] width 138 height 9
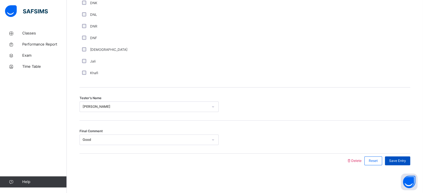
click at [404, 163] on span "Save Entry" at bounding box center [397, 160] width 17 height 5
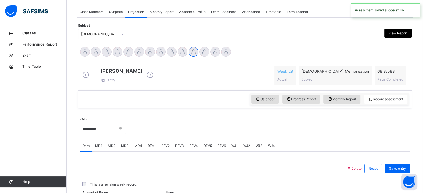
scroll to position [224, 0]
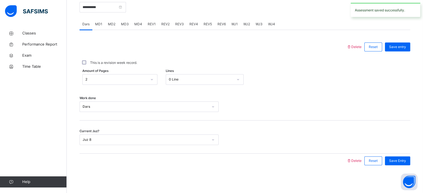
click at [181, 27] on div "REV3" at bounding box center [179, 24] width 14 height 11
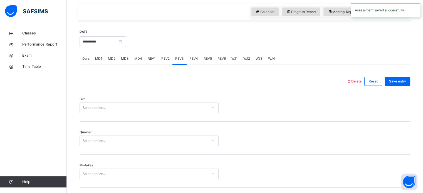
scroll to position [186, 0]
click at [164, 59] on div "REV2" at bounding box center [165, 58] width 14 height 11
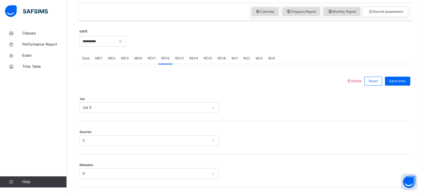
click at [180, 61] on span "REV3" at bounding box center [179, 58] width 9 height 5
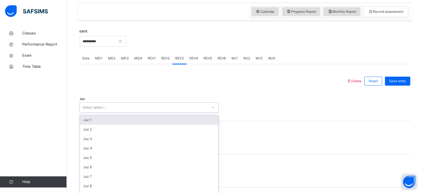
scroll to position [198, 0]
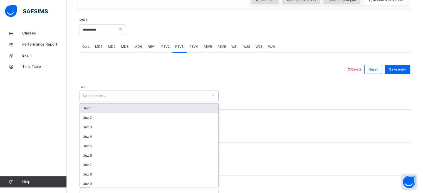
click at [142, 101] on div "option Juz 1 focused, 1 of 30. 30 results available. Use Up and Down to choose …" at bounding box center [148, 96] width 139 height 11
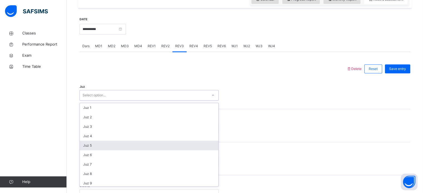
click at [123, 148] on div "Juz 5" at bounding box center [149, 145] width 138 height 9
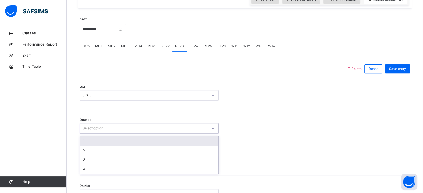
click at [112, 134] on div "Select option..." at bounding box center [148, 128] width 139 height 11
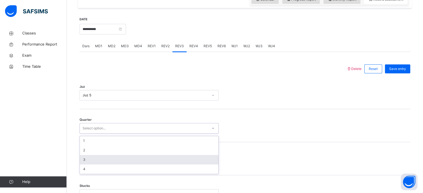
click at [112, 160] on div "3" at bounding box center [149, 159] width 138 height 9
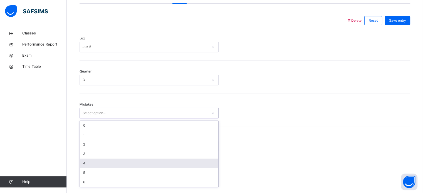
click at [108, 118] on div "option 4 focused, 5 of 7. 7 results available. Use Up and Down to choose option…" at bounding box center [148, 113] width 139 height 11
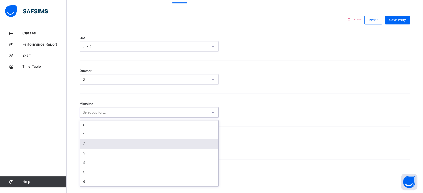
click at [98, 148] on div "2" at bounding box center [149, 143] width 138 height 9
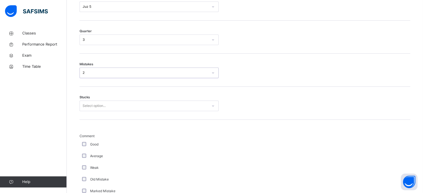
scroll to position [292, 0]
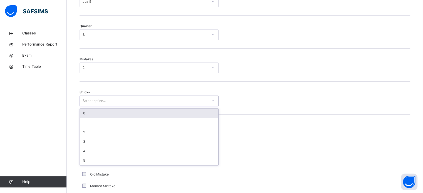
click at [100, 106] on div "Select option..." at bounding box center [94, 101] width 23 height 11
click at [98, 114] on div "0" at bounding box center [149, 113] width 138 height 9
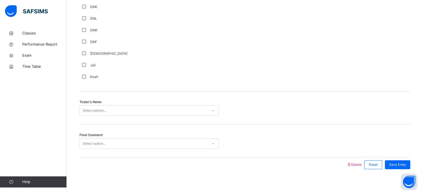
scroll to position [502, 0]
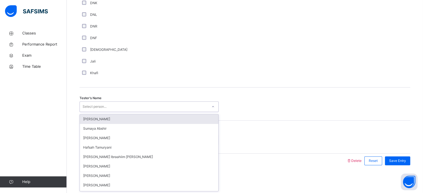
click at [100, 101] on div "Select person..." at bounding box center [148, 106] width 139 height 11
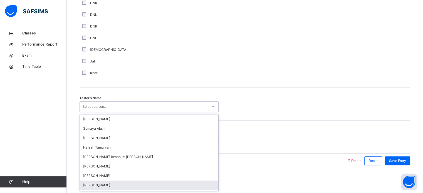
click at [99, 186] on div "[PERSON_NAME]" at bounding box center [149, 185] width 138 height 9
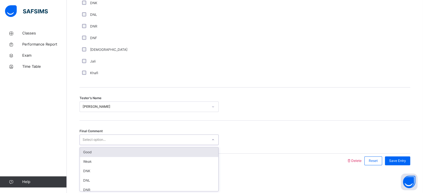
click at [112, 142] on div "Select option..." at bounding box center [144, 140] width 128 height 9
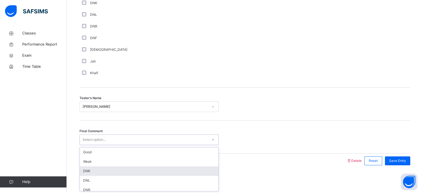
click at [112, 173] on div "DNK" at bounding box center [149, 170] width 138 height 9
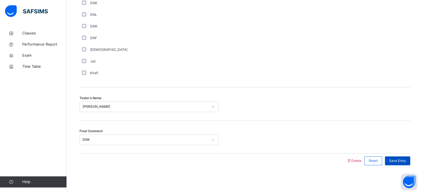
click at [401, 163] on div "Save Entry" at bounding box center [397, 160] width 25 height 9
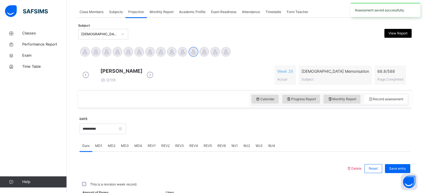
scroll to position [224, 0]
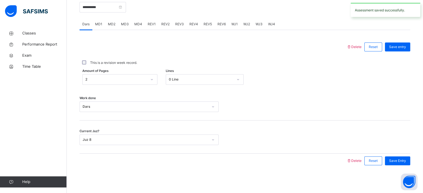
click at [192, 28] on div "REV4" at bounding box center [193, 24] width 14 height 11
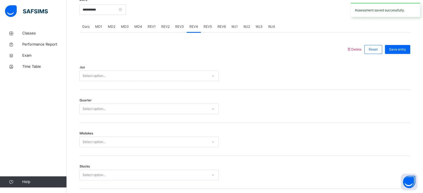
scroll to position [216, 0]
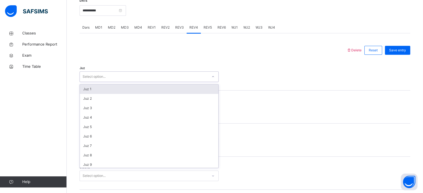
click at [165, 81] on div "Select option..." at bounding box center [144, 77] width 128 height 9
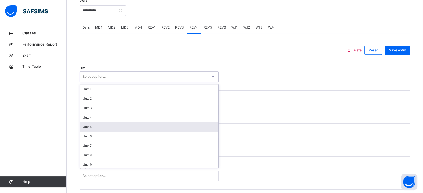
click at [157, 131] on div "Juz 5" at bounding box center [149, 126] width 138 height 9
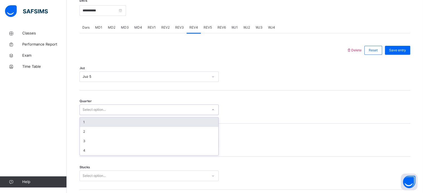
click at [130, 114] on div "Select option..." at bounding box center [144, 110] width 128 height 9
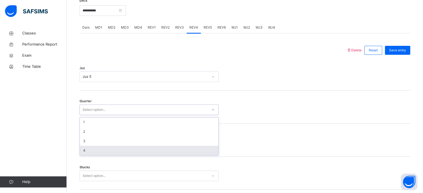
click at [123, 151] on div "4" at bounding box center [149, 150] width 138 height 9
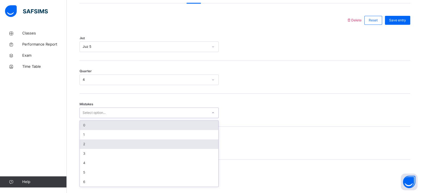
scroll to position [247, 0]
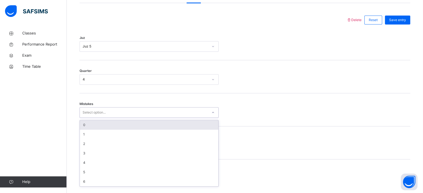
drag, startPoint x: 116, startPoint y: 148, endPoint x: 97, endPoint y: 131, distance: 25.6
click at [97, 118] on div "option 0 focused, 1 of 7. 7 results available. Use Up and Down to choose option…" at bounding box center [148, 112] width 139 height 11
click at [97, 130] on div "0" at bounding box center [149, 124] width 138 height 9
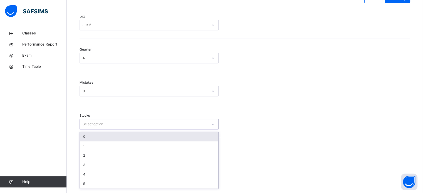
click at [96, 130] on div "option 0 focused, 1 of 6. 6 results available. Use Up and Down to choose option…" at bounding box center [148, 124] width 139 height 11
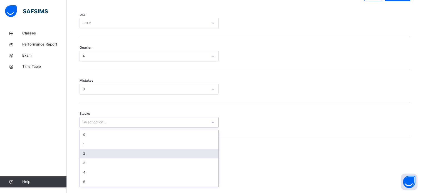
click at [92, 158] on div "2" at bounding box center [149, 153] width 138 height 9
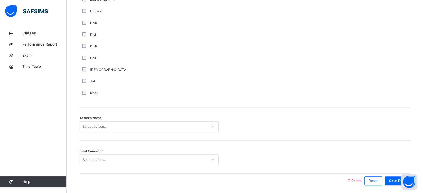
scroll to position [502, 0]
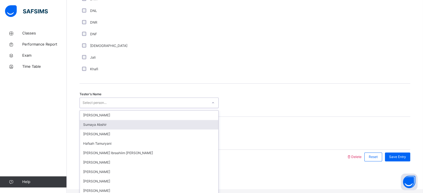
click at [106, 108] on div "option [PERSON_NAME] focused, 2 of 45. 45 results available. Use Up and Down to…" at bounding box center [148, 103] width 139 height 11
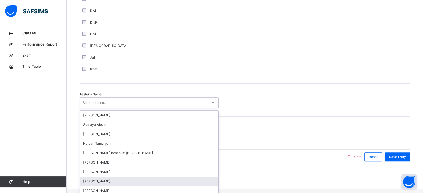
click at [105, 186] on div "[PERSON_NAME]" at bounding box center [149, 181] width 138 height 9
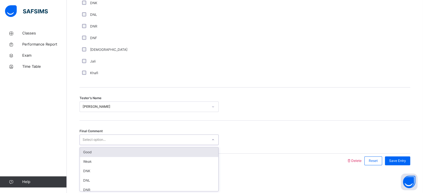
click at [105, 141] on div "Select option..." at bounding box center [94, 140] width 23 height 11
click at [106, 148] on div "Good" at bounding box center [149, 152] width 138 height 9
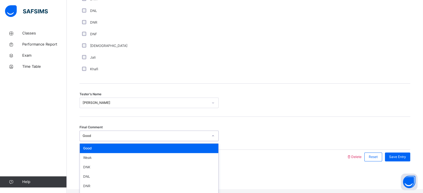
drag, startPoint x: 96, startPoint y: 144, endPoint x: 287, endPoint y: 156, distance: 191.3
click at [294, 160] on div at bounding box center [212, 157] width 261 height 14
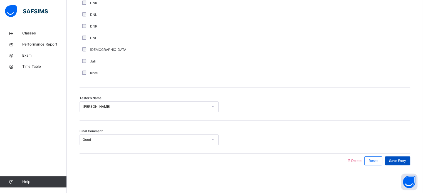
click at [396, 160] on span "Save Entry" at bounding box center [397, 160] width 17 height 5
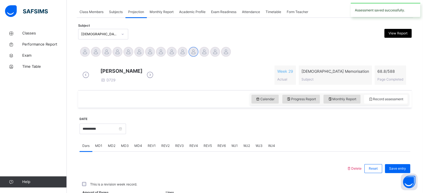
scroll to position [224, 0]
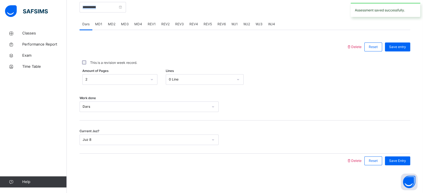
drag, startPoint x: 95, startPoint y: 16, endPoint x: 90, endPoint y: 11, distance: 7.5
click at [90, 11] on div "**********" at bounding box center [102, 7] width 46 height 24
click at [90, 11] on input "**********" at bounding box center [102, 7] width 46 height 11
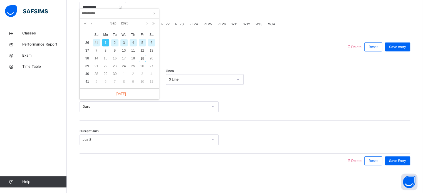
click at [114, 39] on div "2" at bounding box center [114, 42] width 7 height 7
type input "**********"
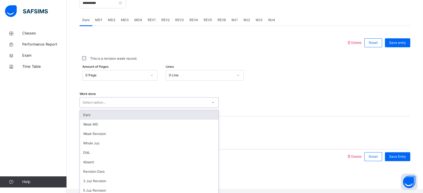
click at [106, 105] on div "Select option..." at bounding box center [94, 102] width 23 height 11
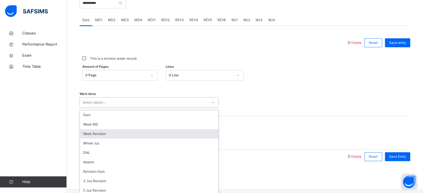
click at [105, 137] on div "Weak Revision" at bounding box center [149, 133] width 138 height 9
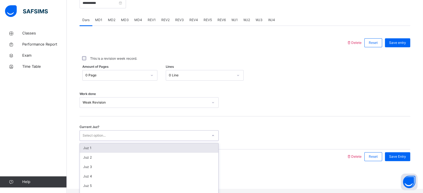
click at [91, 141] on div "Select option..." at bounding box center [94, 135] width 23 height 11
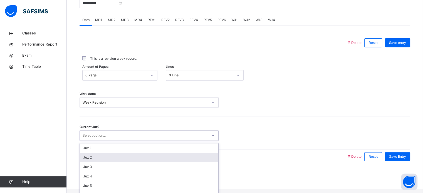
scroll to position [51, 0]
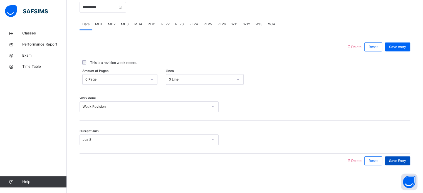
click at [398, 160] on span "Save Entry" at bounding box center [397, 160] width 17 height 5
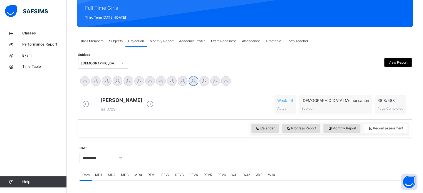
scroll to position [68, 0]
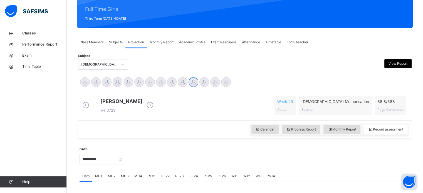
click at [90, 45] on div "Class Members" at bounding box center [91, 42] width 29 height 11
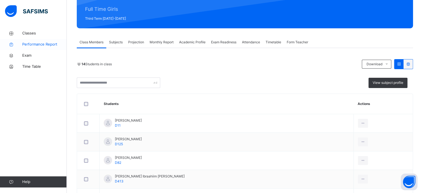
click at [34, 46] on span "Performance Report" at bounding box center [44, 45] width 44 height 6
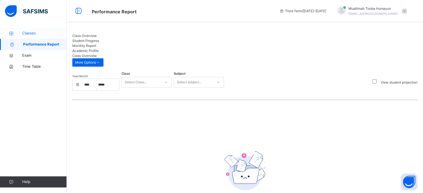
click at [18, 31] on icon at bounding box center [11, 33] width 22 height 4
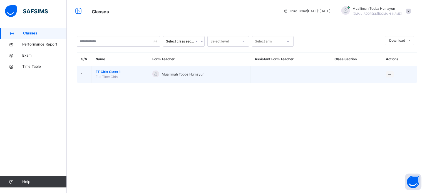
click at [103, 74] on td "FT Girls Class 1 Full Time Girls" at bounding box center [119, 74] width 57 height 17
click at [114, 74] on span "FT Girls Class 1" at bounding box center [120, 71] width 48 height 5
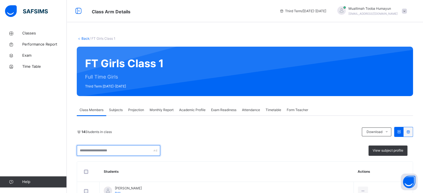
click at [98, 145] on input "text" at bounding box center [118, 150] width 83 height 11
click at [123, 127] on div "14 Students in class Download Pdf Report Excel Report" at bounding box center [245, 132] width 336 height 10
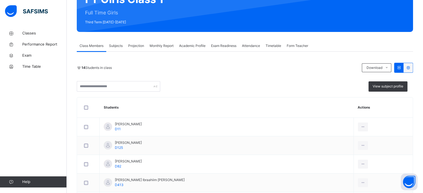
click at [135, 46] on span "Projection" at bounding box center [136, 45] width 16 height 5
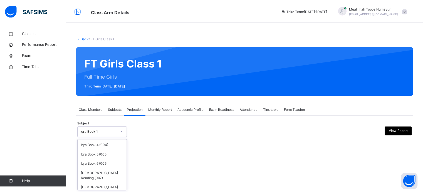
scroll to position [29, 0]
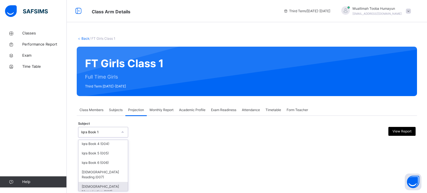
click at [91, 182] on div "[DEMOGRAPHIC_DATA] Memorisation (008)" at bounding box center [102, 189] width 49 height 14
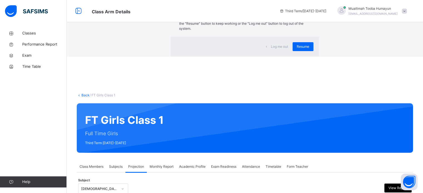
click at [308, 17] on div "×" at bounding box center [310, 12] width 5 height 12
